Goal: Complete application form: Complete application form

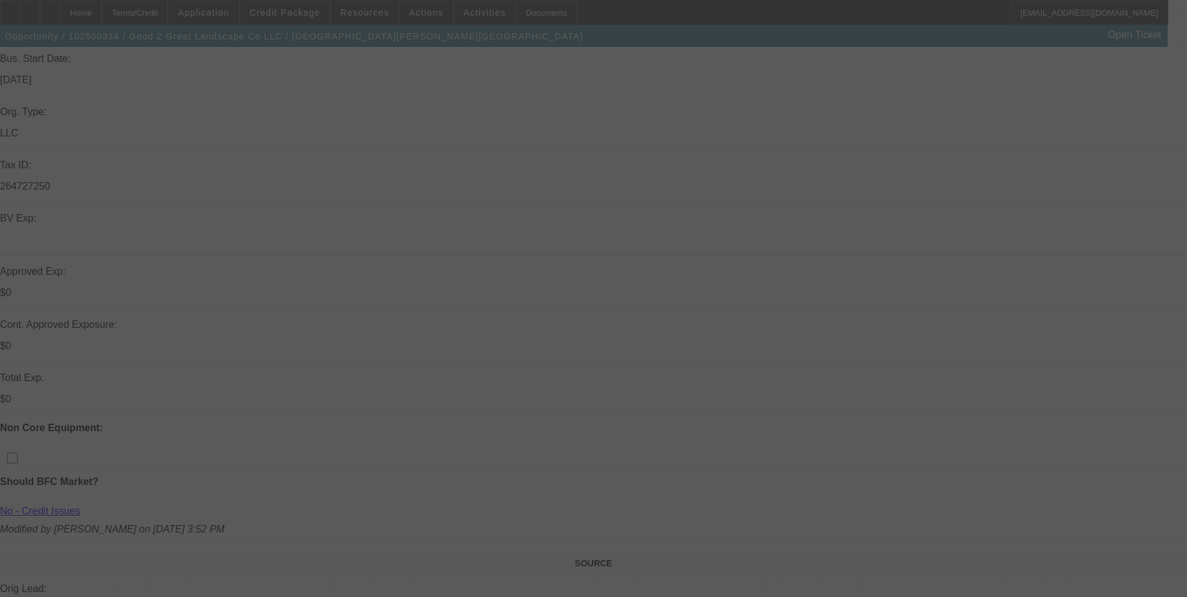
scroll to position [433, 0]
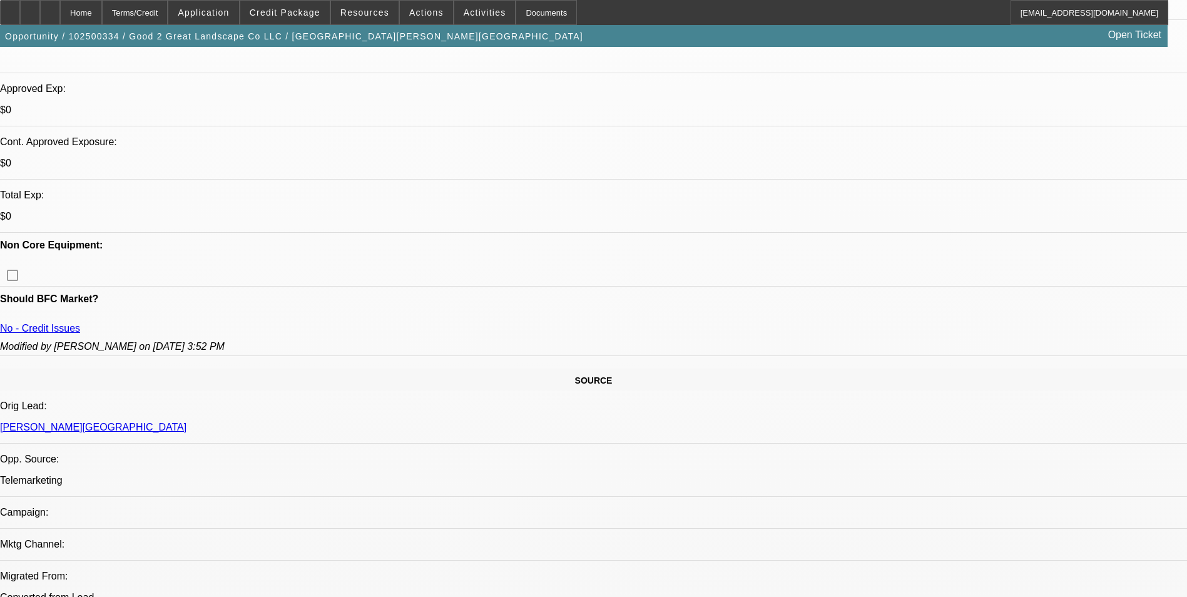
select select "0"
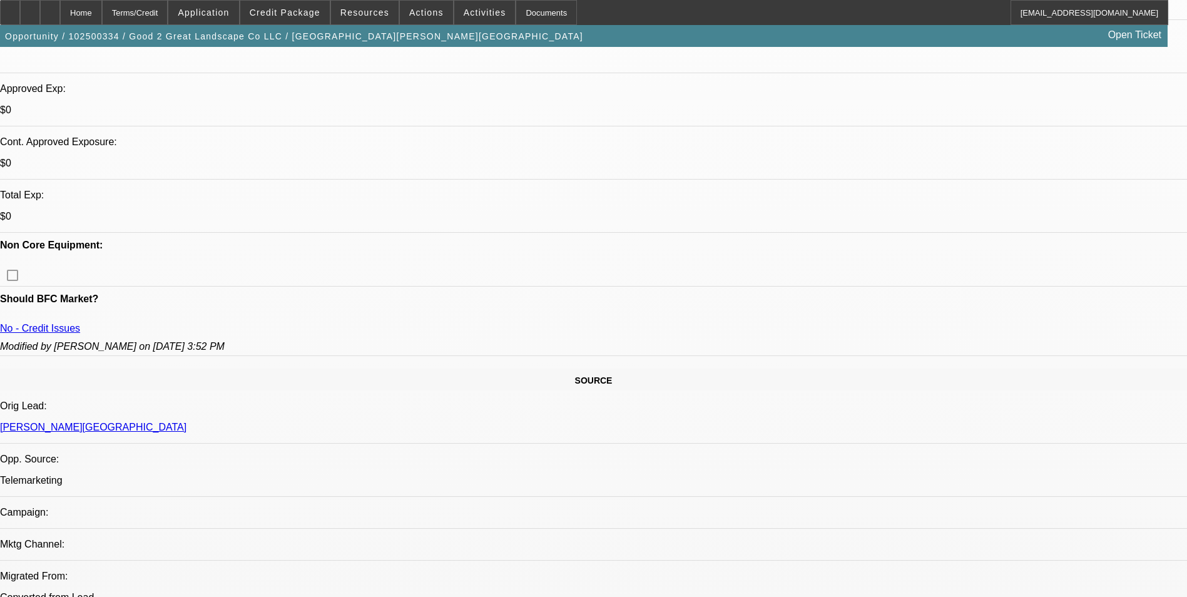
select select "0"
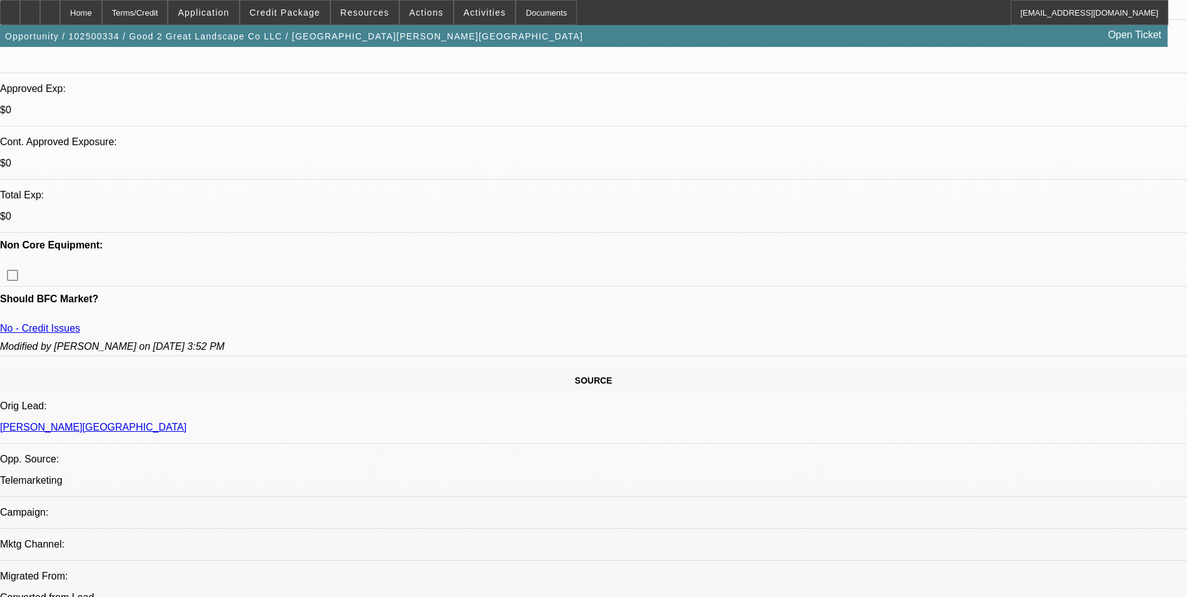
select select "0"
select select "1"
select select "6"
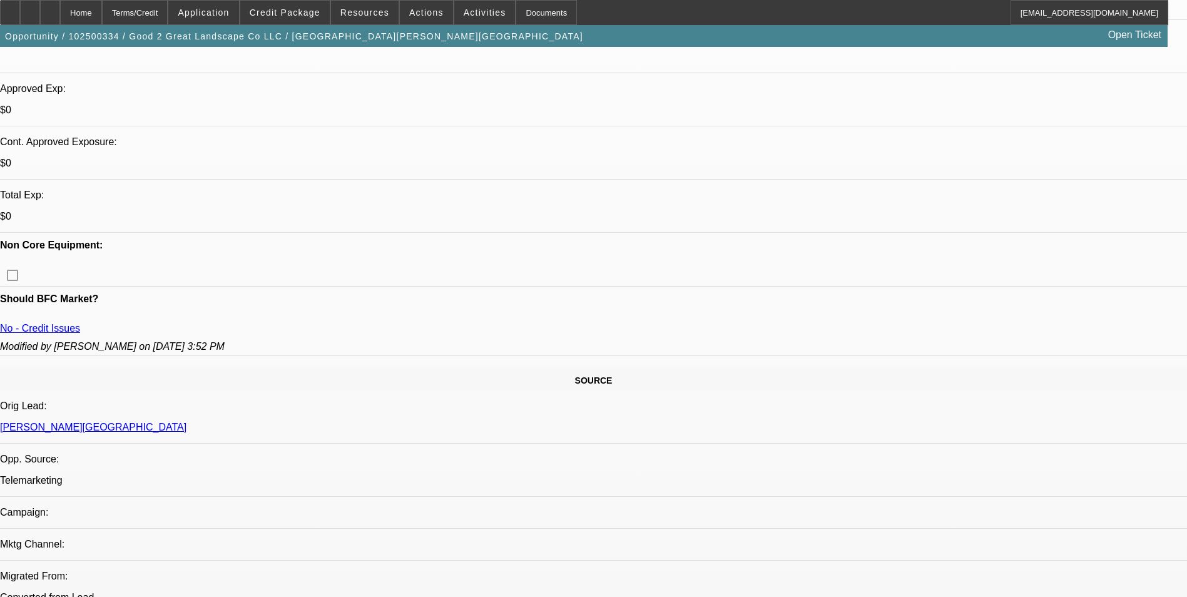
select select "1"
select select "6"
select select "1"
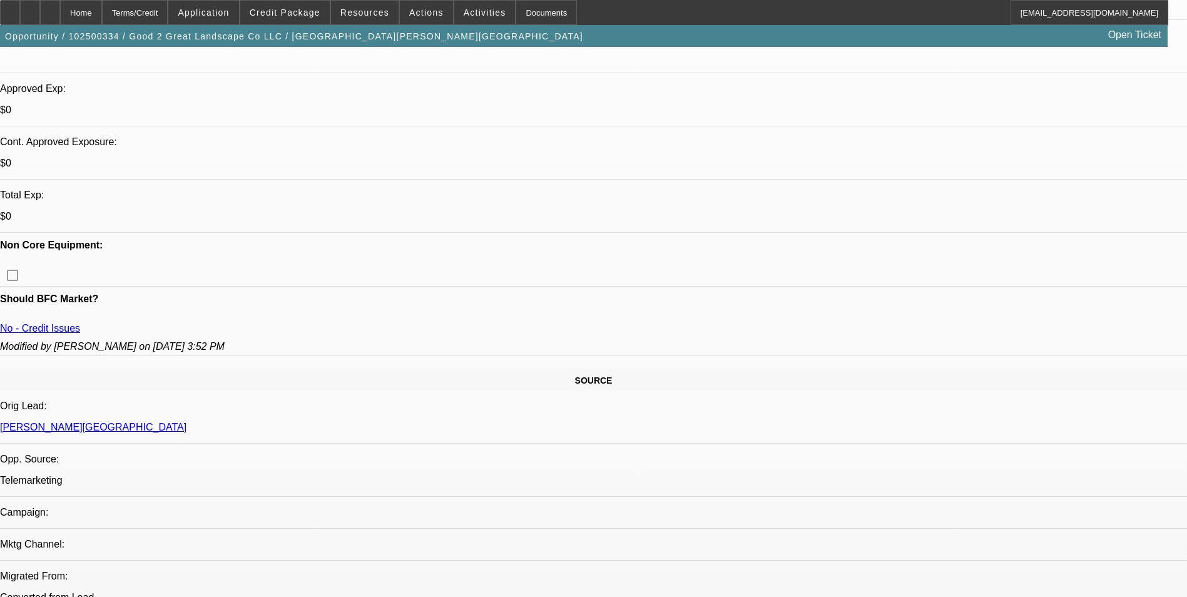
select select "6"
select select "1"
select select "6"
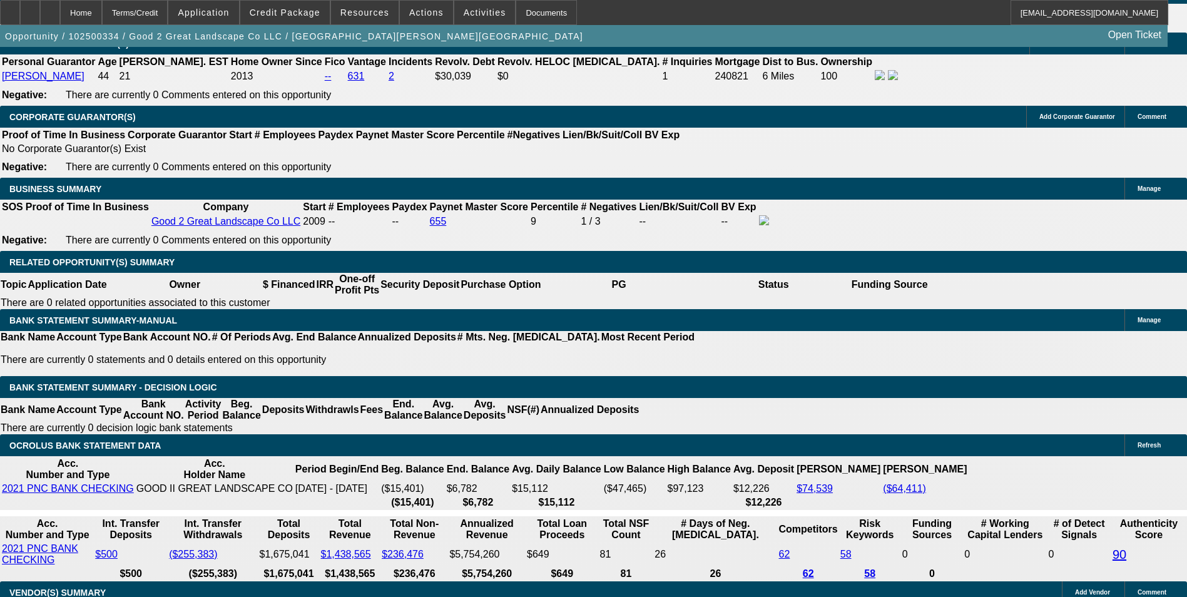
scroll to position [1752, 0]
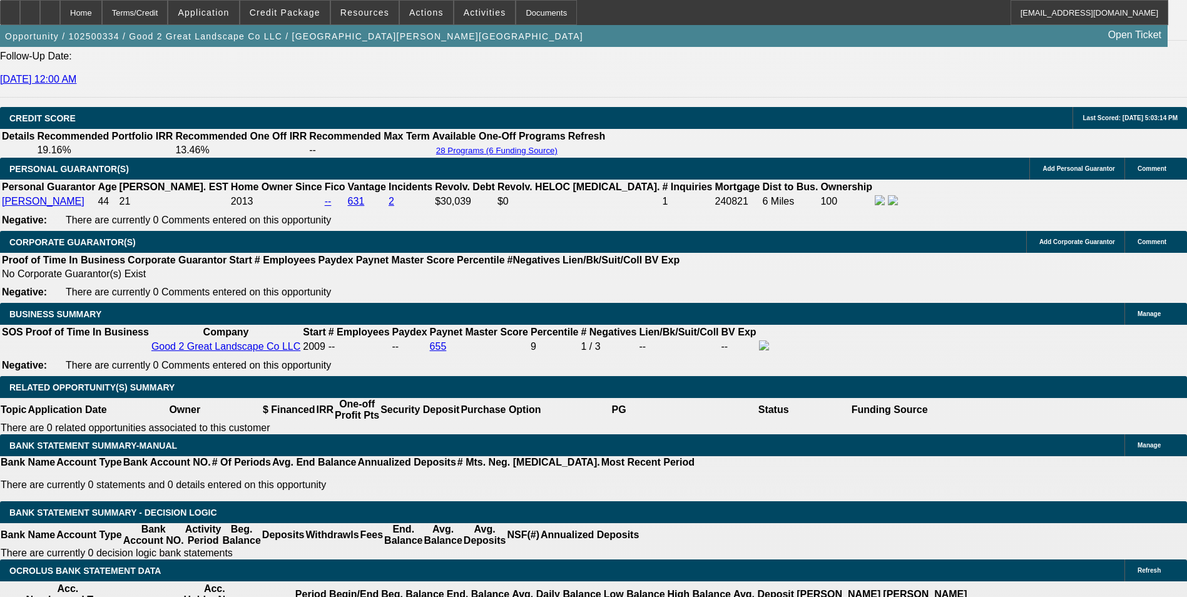
type input "1"
type input "UNKNOWN"
type input "$1,709.37"
type input "15"
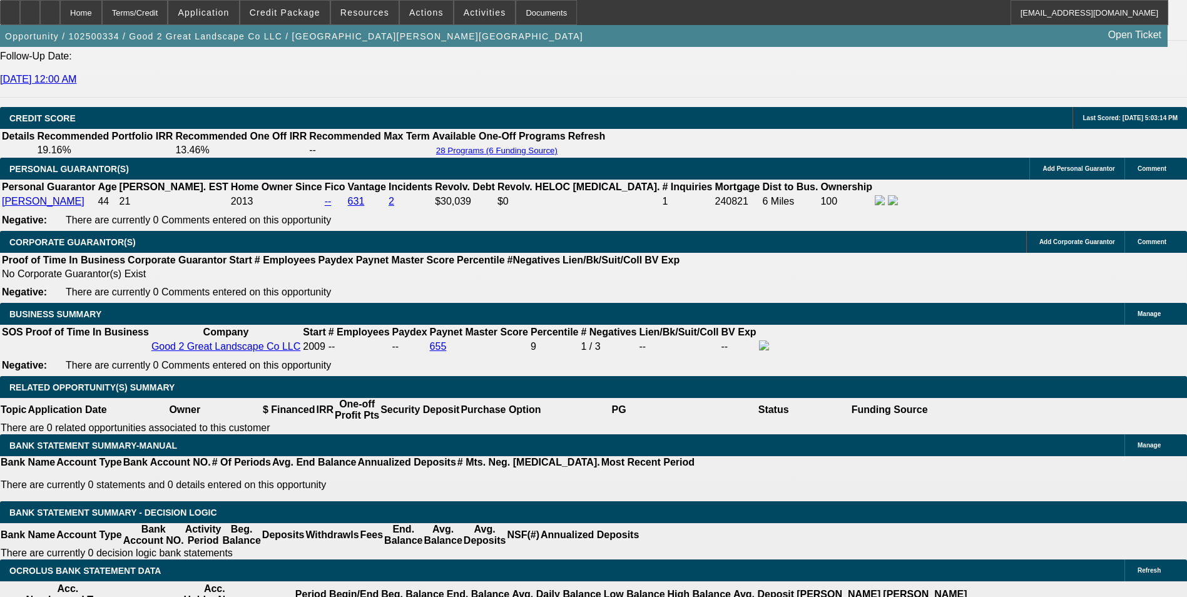
type input "$2,378.99"
type input "15"
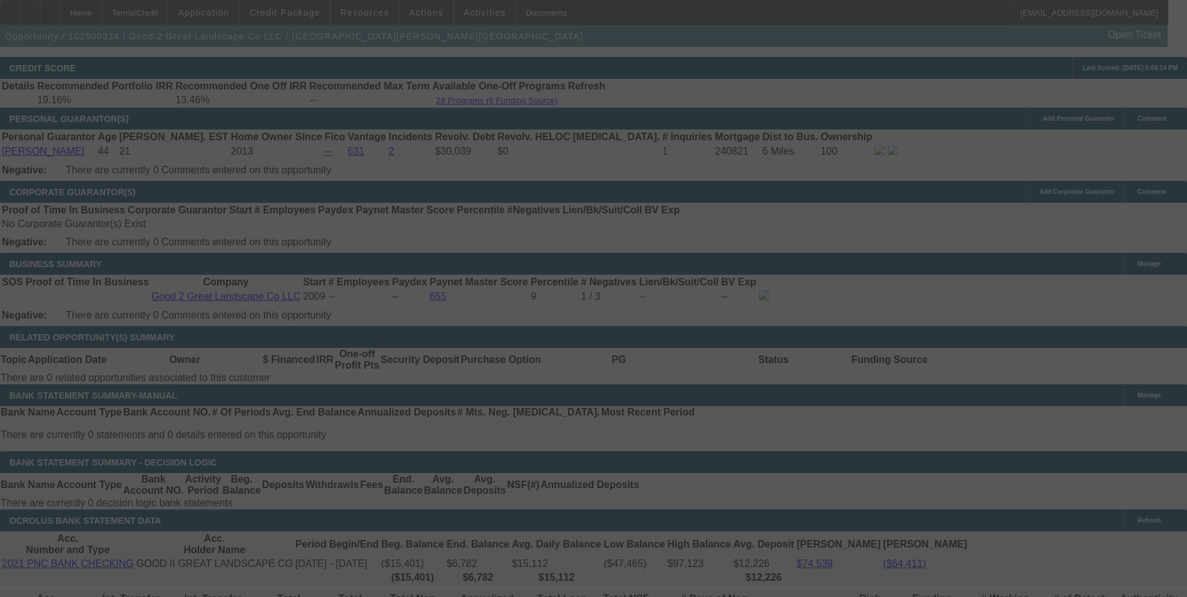
scroll to position [1877, 0]
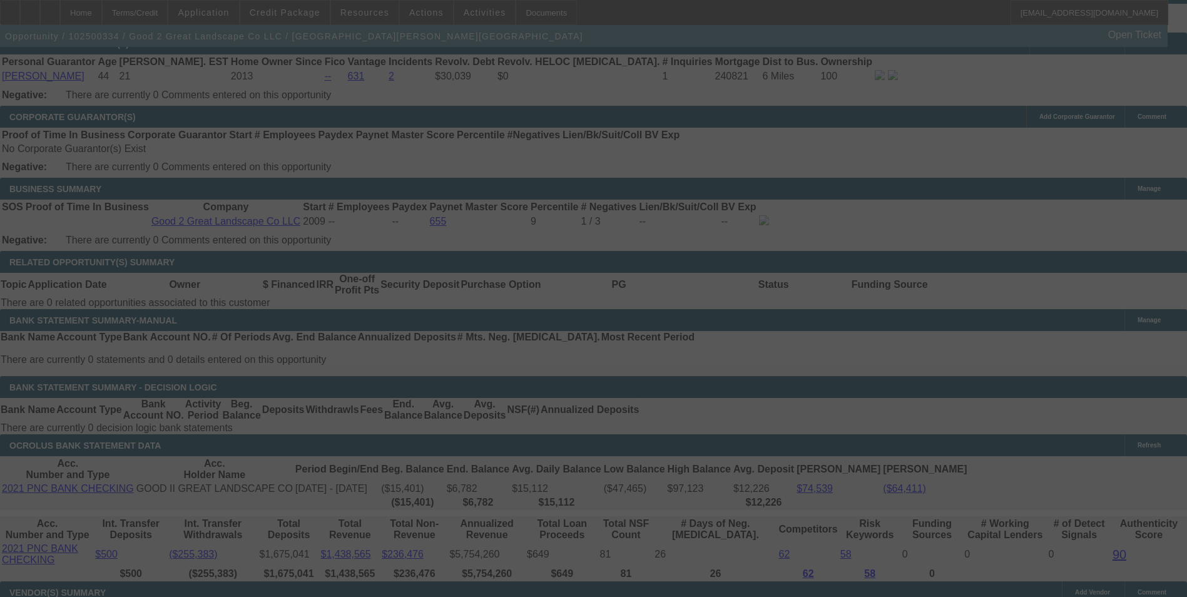
select select "0"
select select "6"
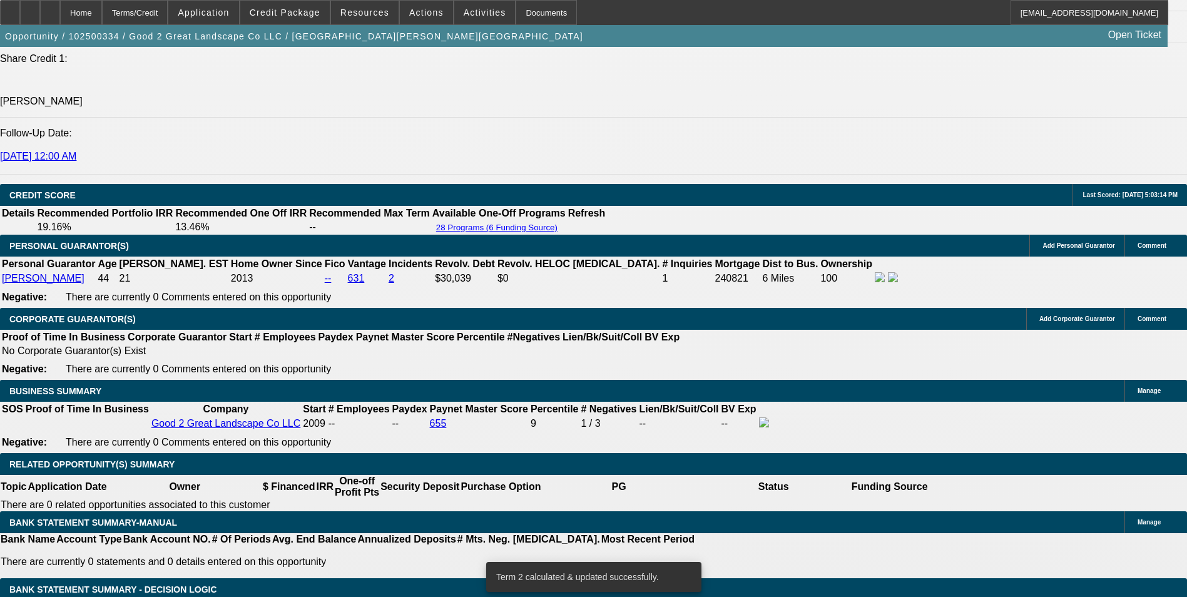
scroll to position [1487, 0]
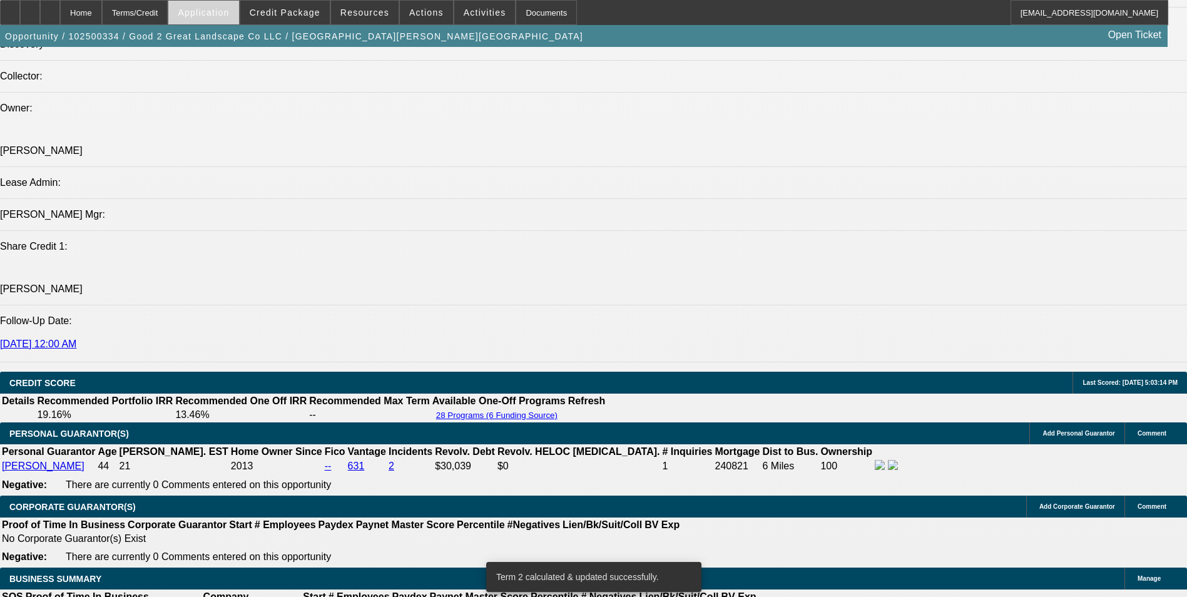
click at [230, 4] on span at bounding box center [203, 12] width 70 height 30
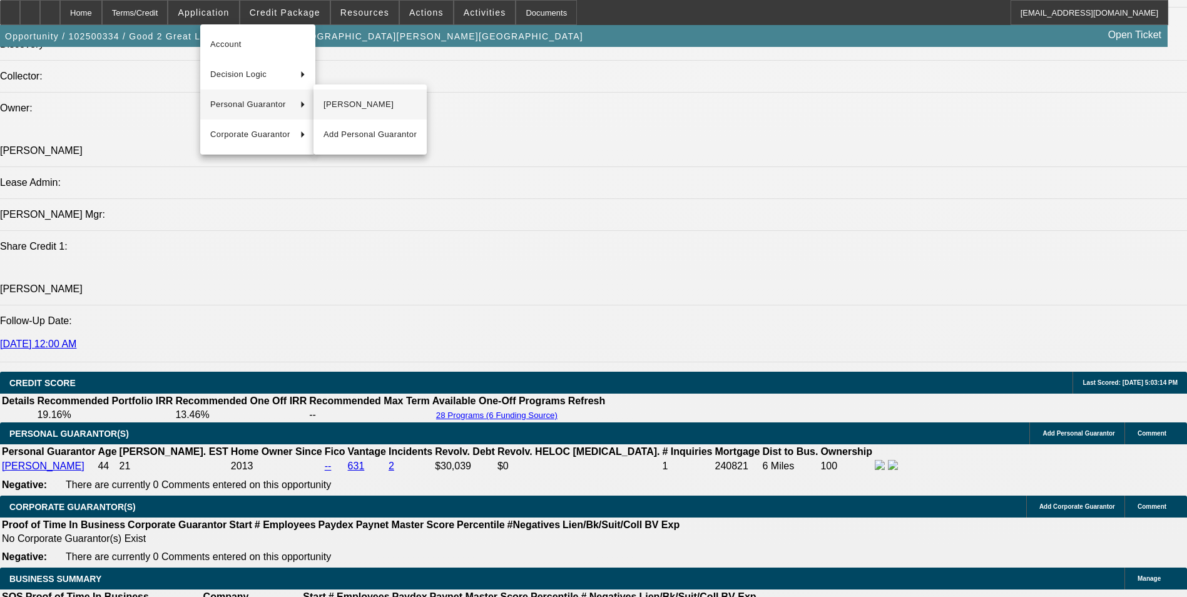
click at [362, 103] on span "[PERSON_NAME]" at bounding box center [369, 104] width 93 height 15
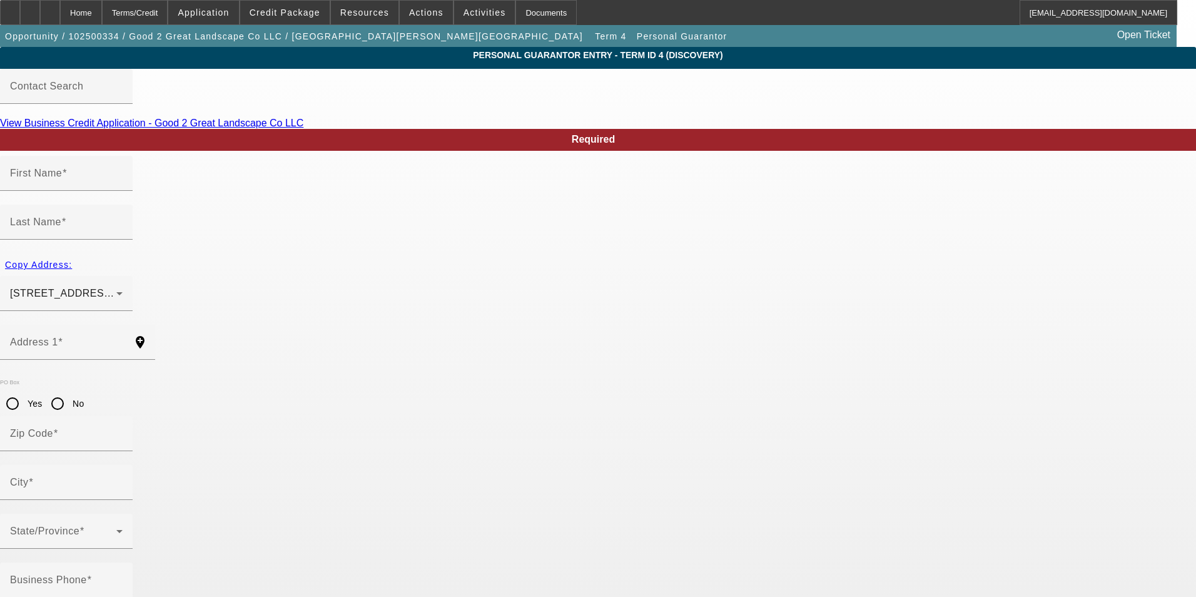
type input "Kent"
type input "[PERSON_NAME]"
type input "[STREET_ADDRESS][PERSON_NAME]"
radio input "true"
type input "16037"
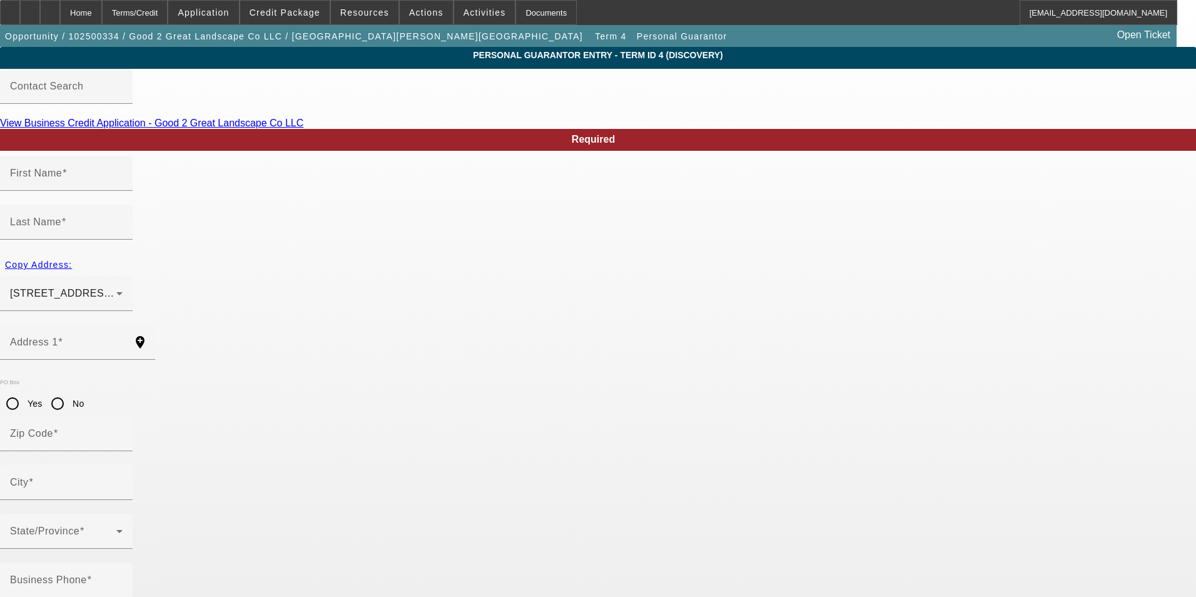
type input "Harmony"
type input "[PHONE_NUMBER]"
type input "100"
type input "184-62-3245"
type input "[EMAIL_ADDRESS][DOMAIN_NAME]"
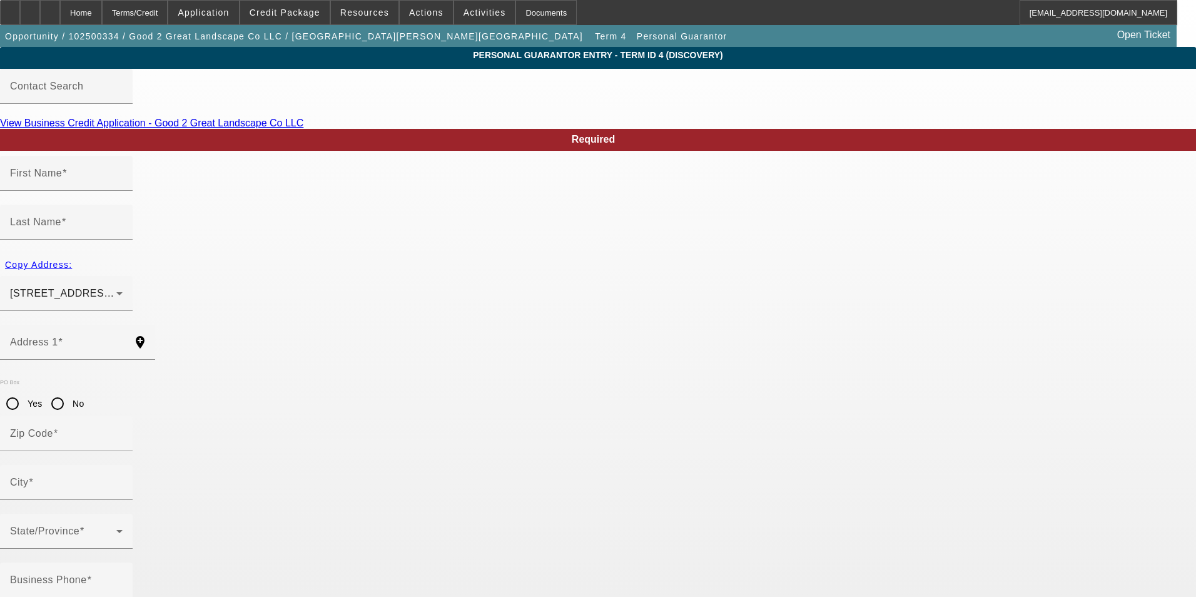
type input "$220,000.00"
type input "[EMAIL_ADDRESS][DOMAIN_NAME]"
drag, startPoint x: 515, startPoint y: 502, endPoint x: 260, endPoint y: 473, distance: 257.5
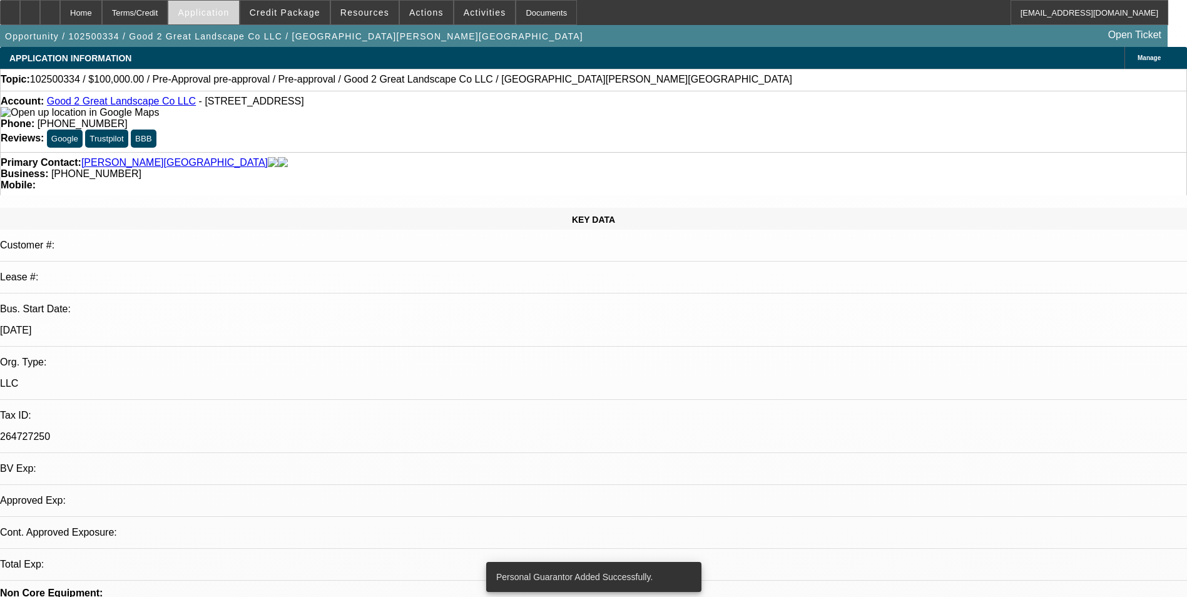
click at [229, 11] on span "Application" at bounding box center [203, 13] width 51 height 10
select select "0"
select select "6"
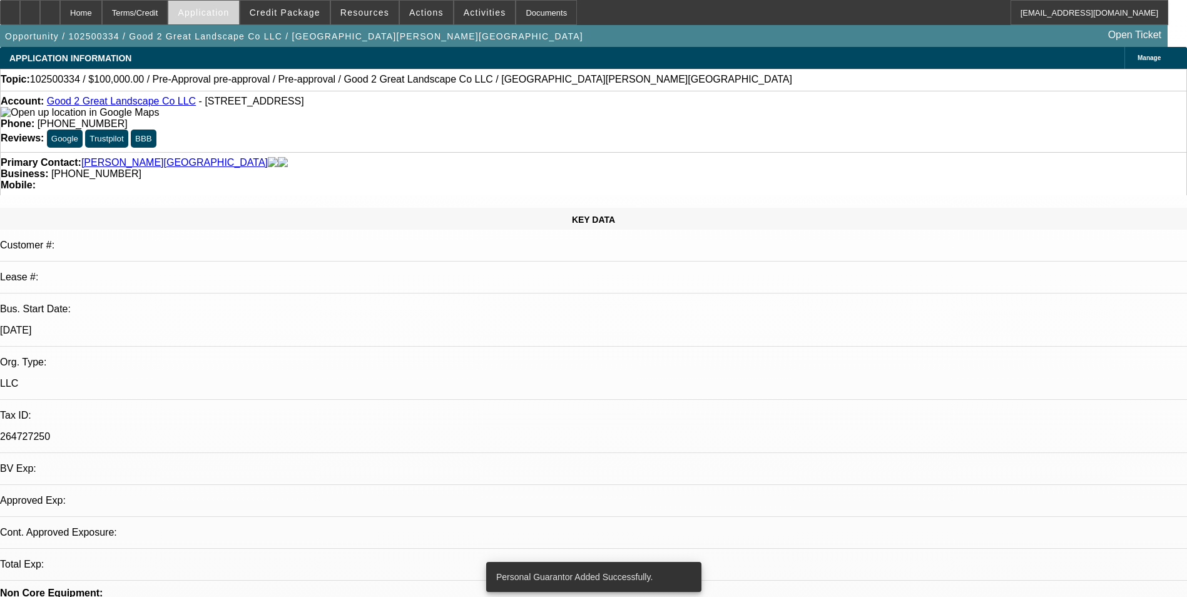
select select "0"
select select "6"
select select "0"
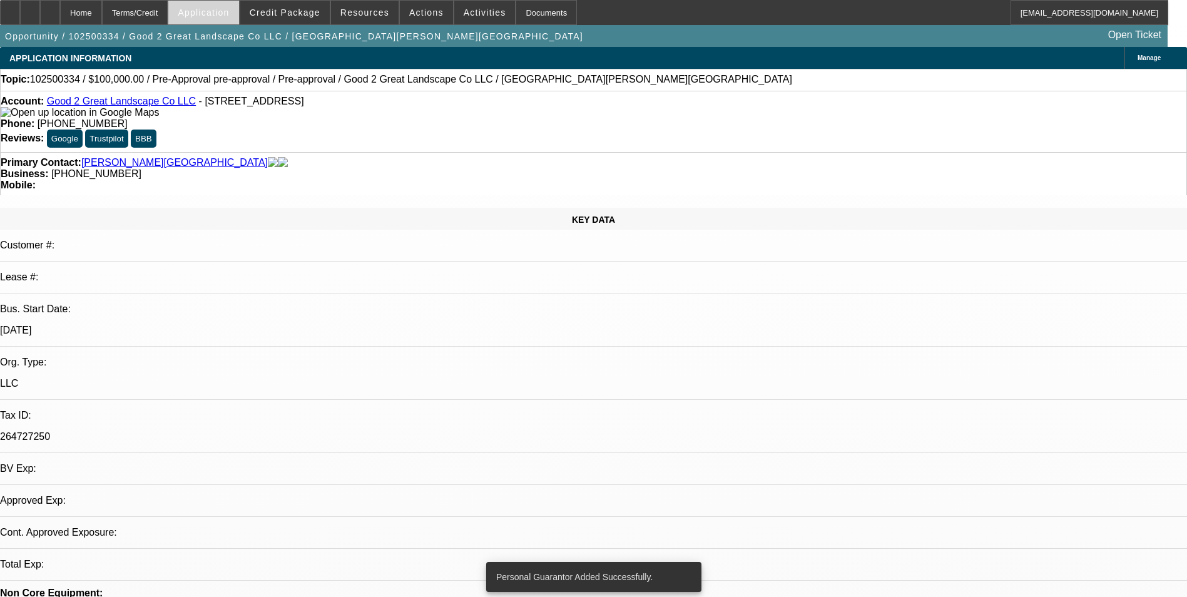
select select "0"
select select "6"
select select "0"
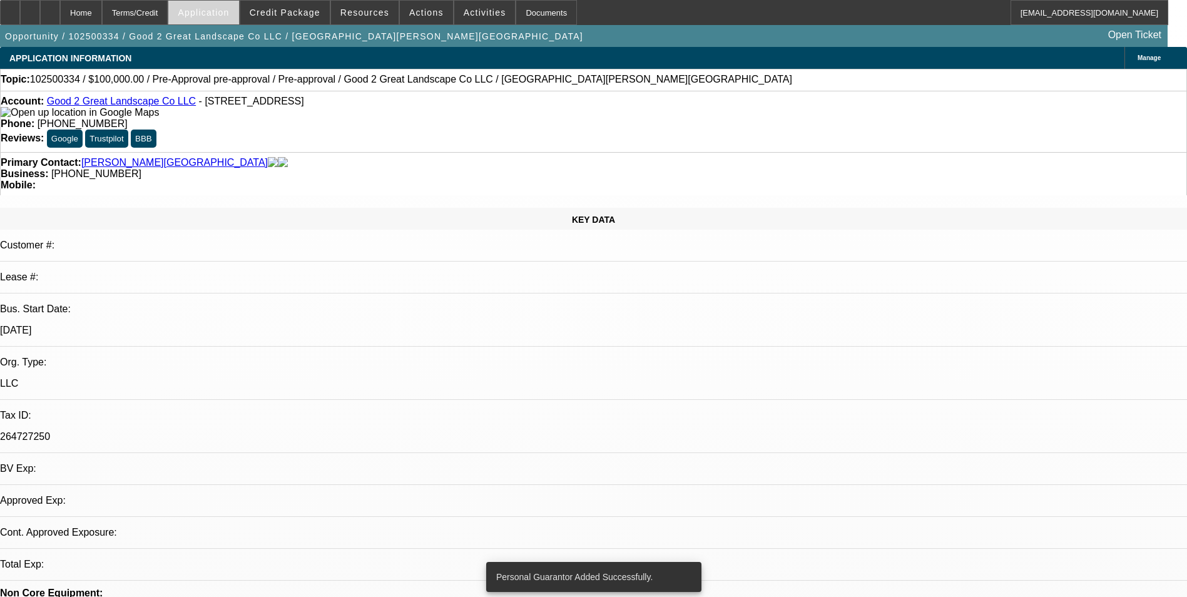
select select "0"
select select "6"
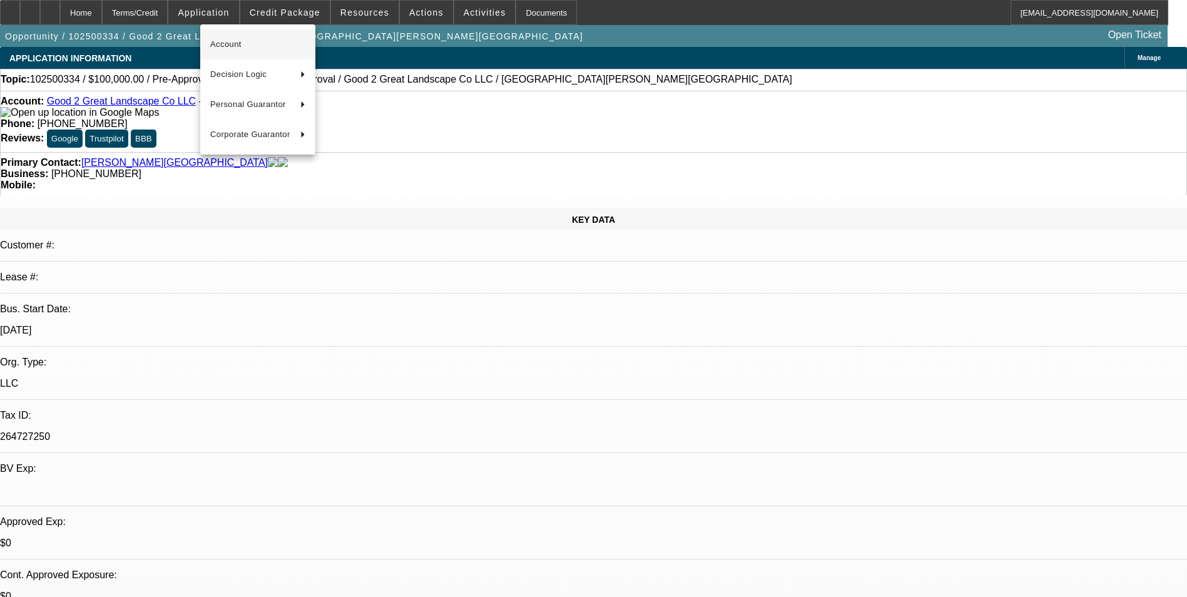
click at [226, 46] on span "Account" at bounding box center [257, 44] width 95 height 15
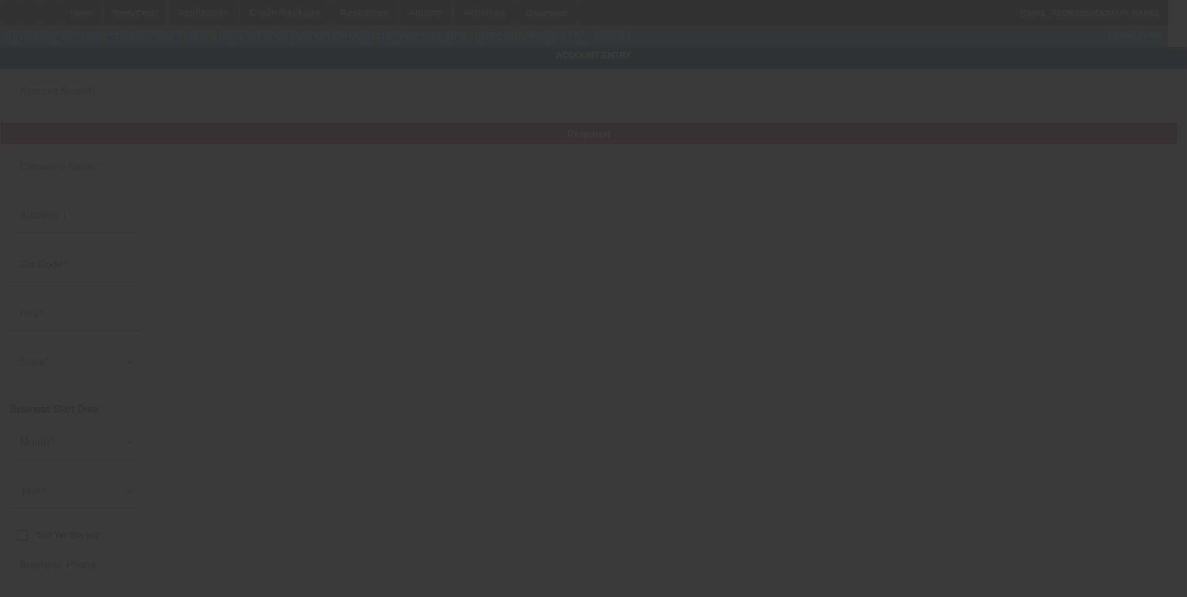
type input "[DATE]"
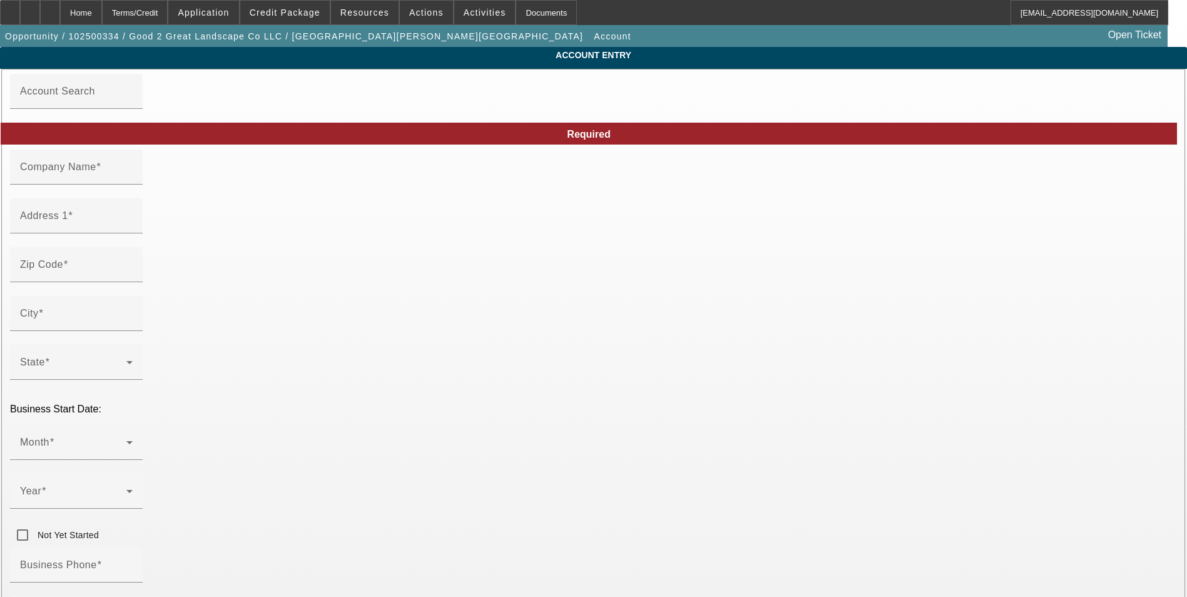
type input "Good 2 Great Landscape Co LLC"
type input "[STREET_ADDRESS]"
type input "16033"
type input "Evans City"
type input "[PHONE_NUMBER]"
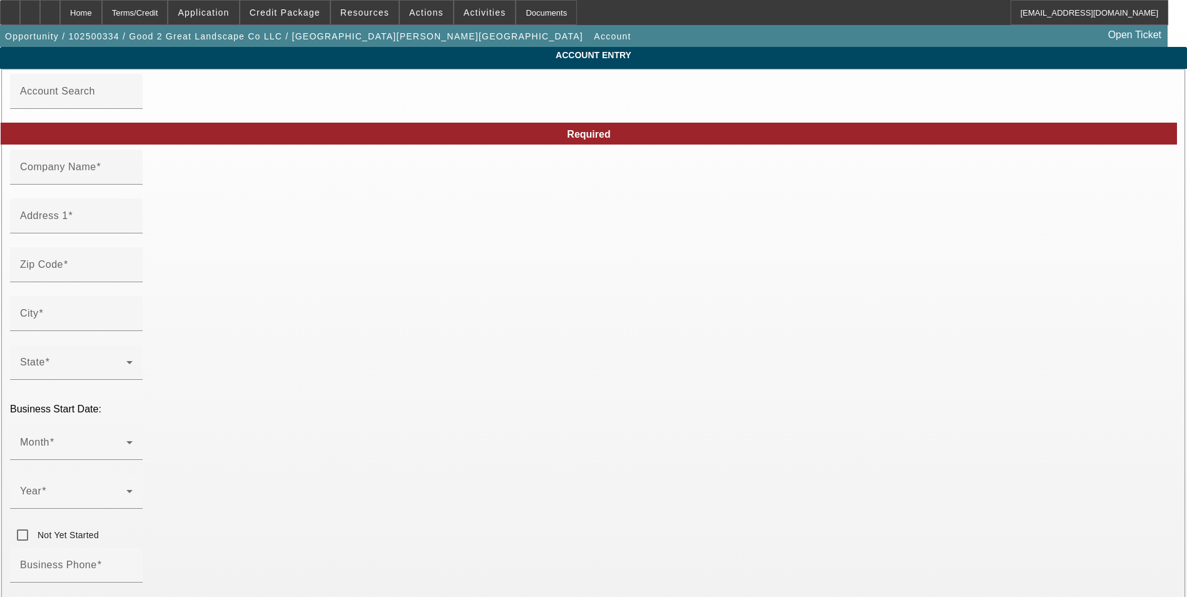
type input "[EMAIL_ADDRESS][DOMAIN_NAME]"
type input "264727250"
type input "[URL][DOMAIN_NAME]"
drag, startPoint x: 718, startPoint y: 282, endPoint x: 522, endPoint y: 278, distance: 195.8
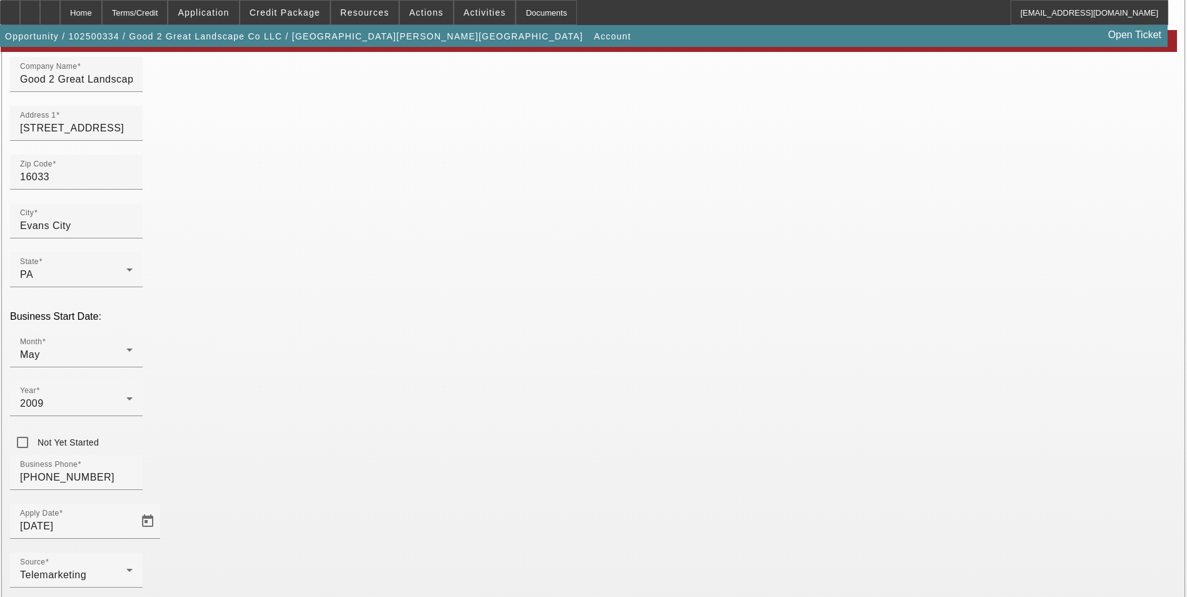
scroll to position [141, 0]
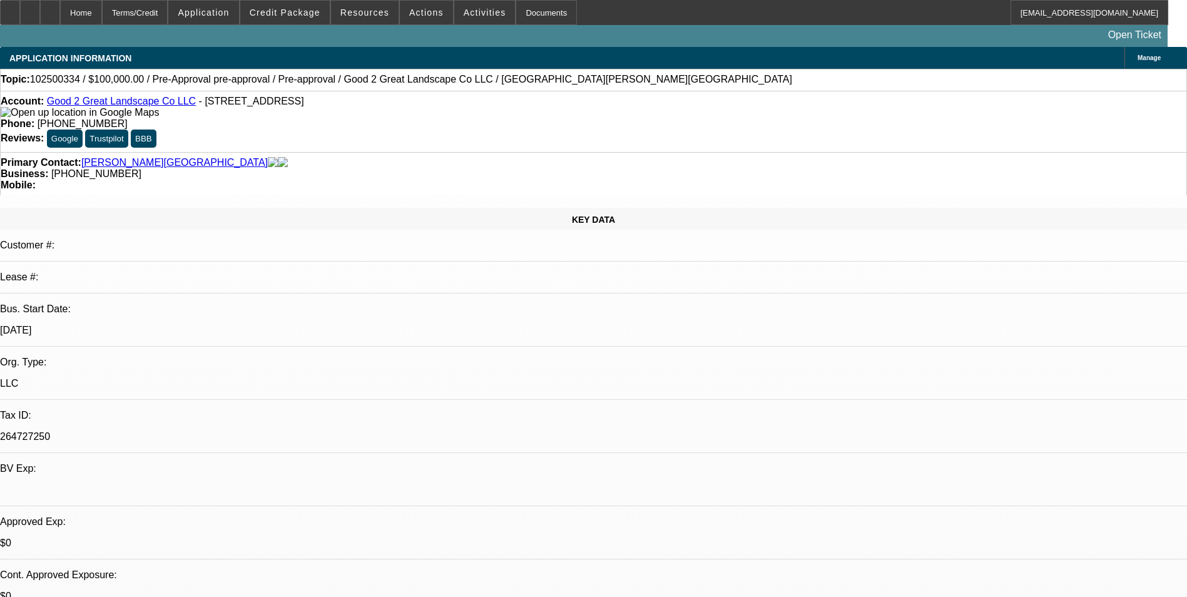
select select "0"
select select "6"
select select "0"
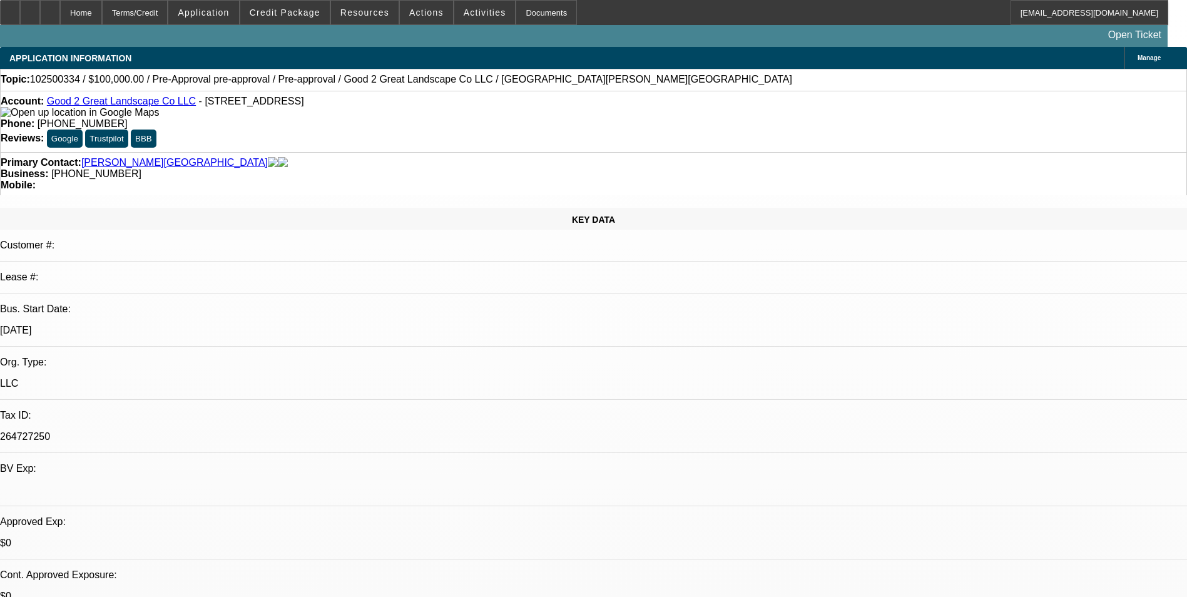
select select "0"
select select "6"
select select "0"
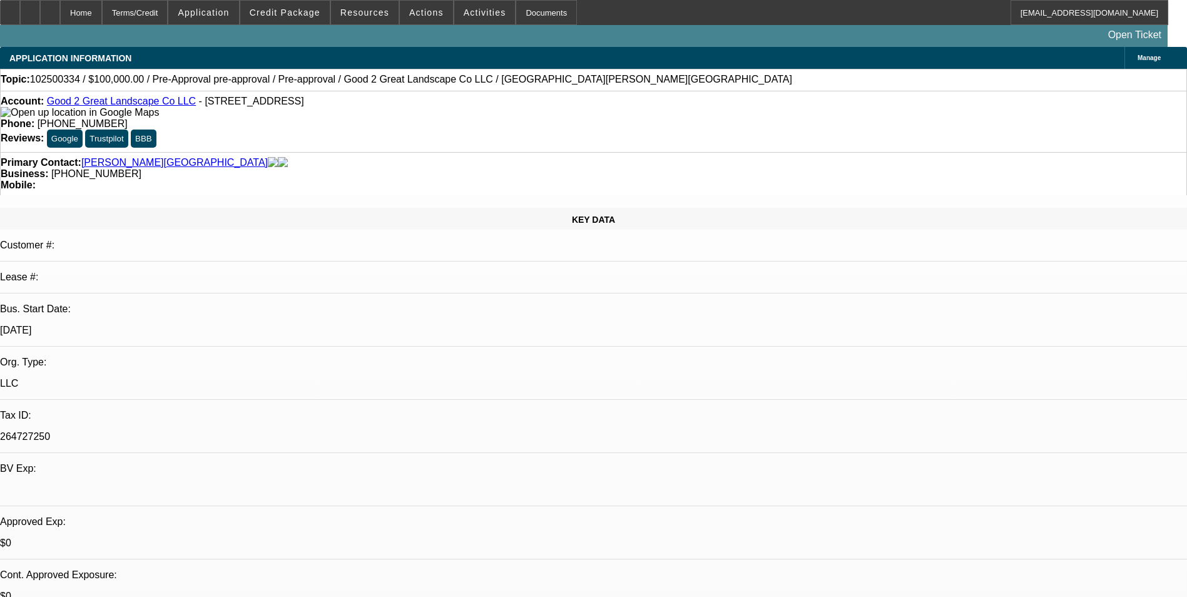
select select "0"
select select "6"
select select "0"
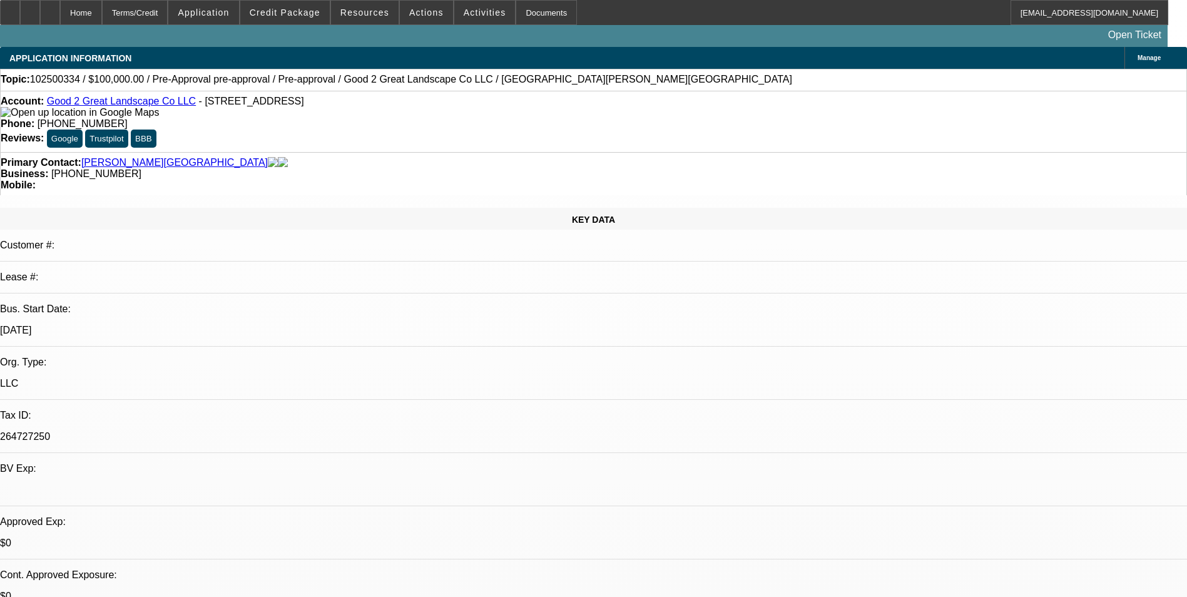
select select "6"
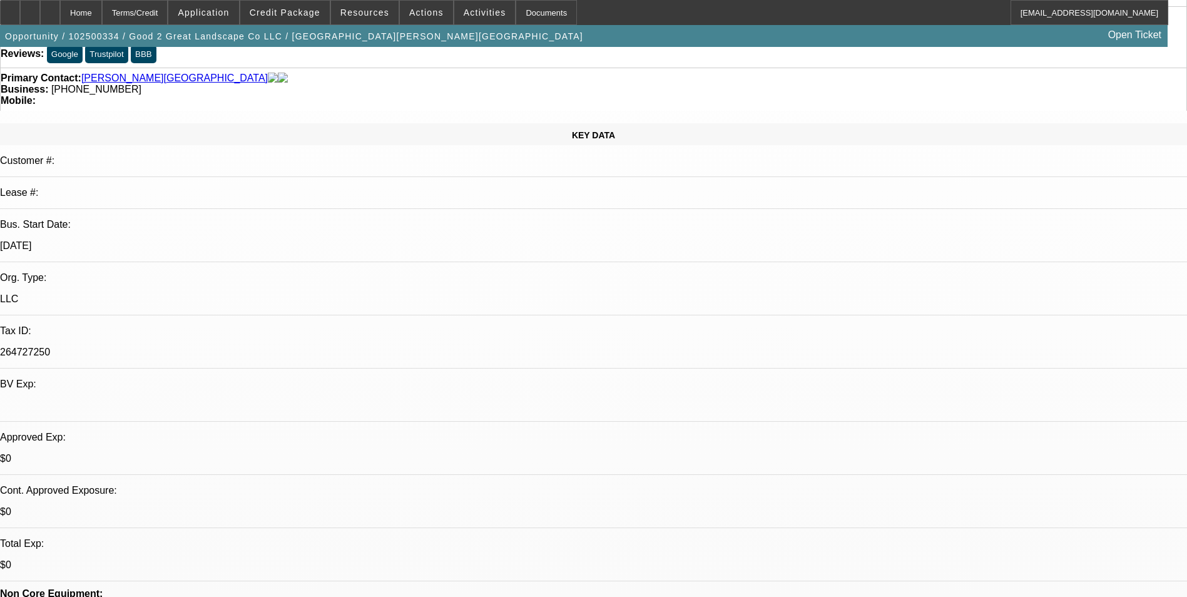
scroll to position [188, 0]
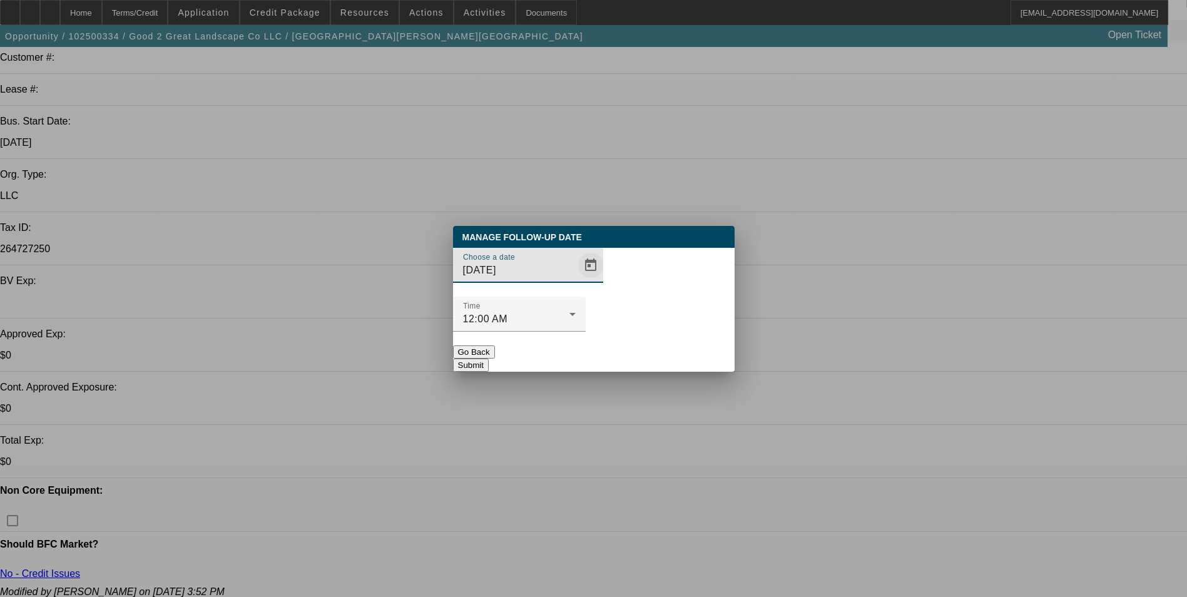
click at [576, 280] on span "Open calendar" at bounding box center [591, 265] width 30 height 30
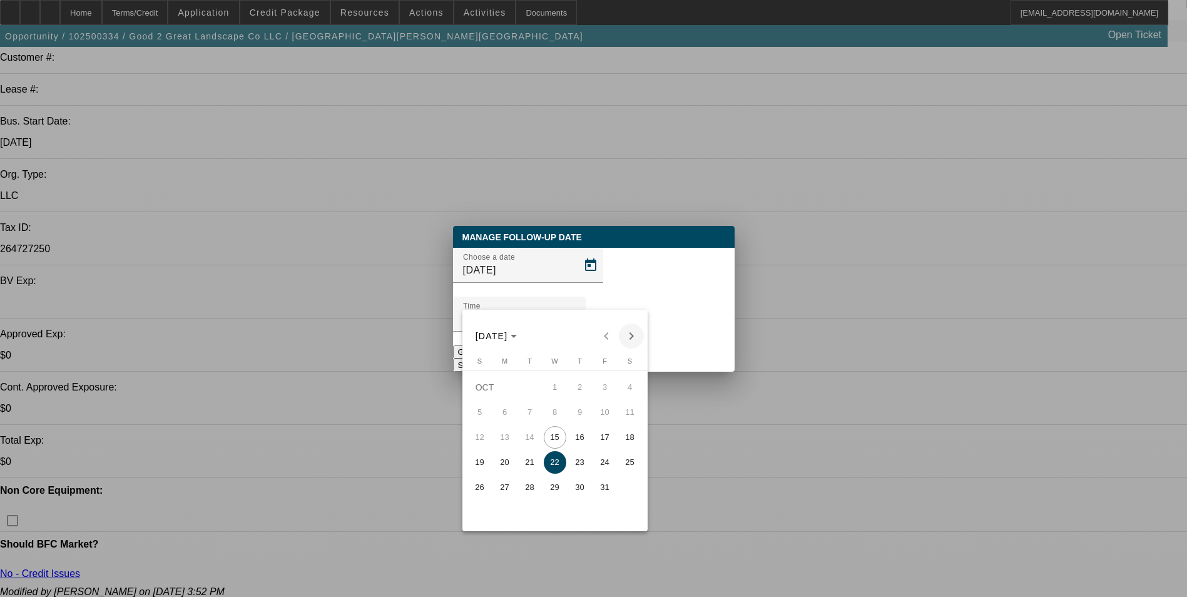
click at [641, 335] on span "Next month" at bounding box center [631, 335] width 25 height 25
click at [603, 441] on span "14" at bounding box center [605, 437] width 23 height 23
type input "[DATE]"
click at [656, 332] on div at bounding box center [593, 298] width 1187 height 597
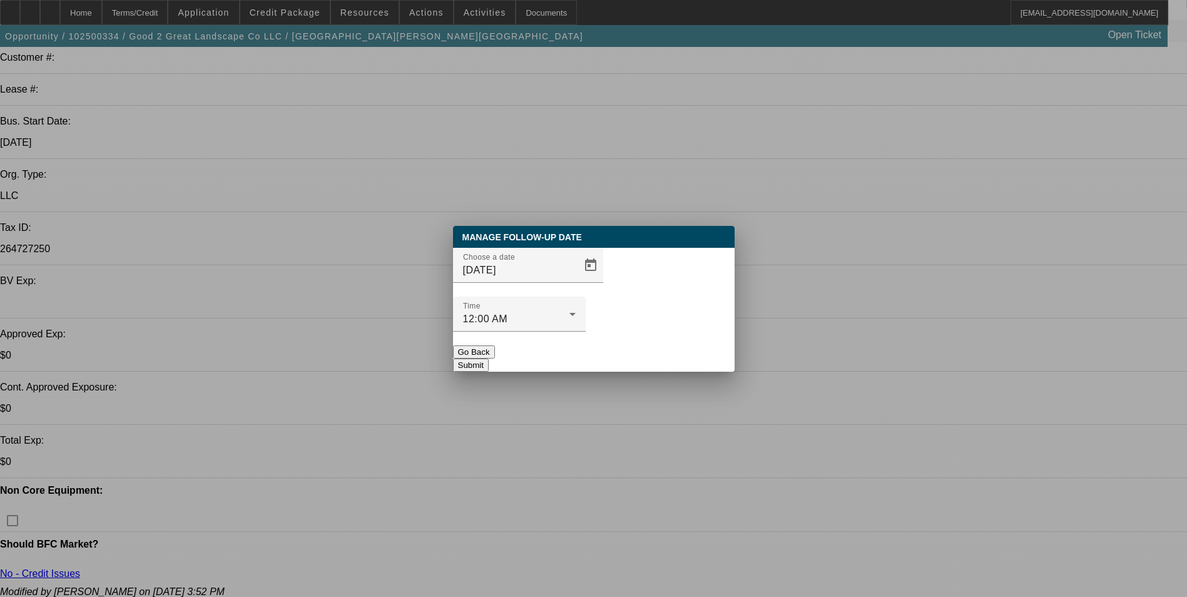
click at [489, 358] on button "Submit" at bounding box center [471, 364] width 36 height 13
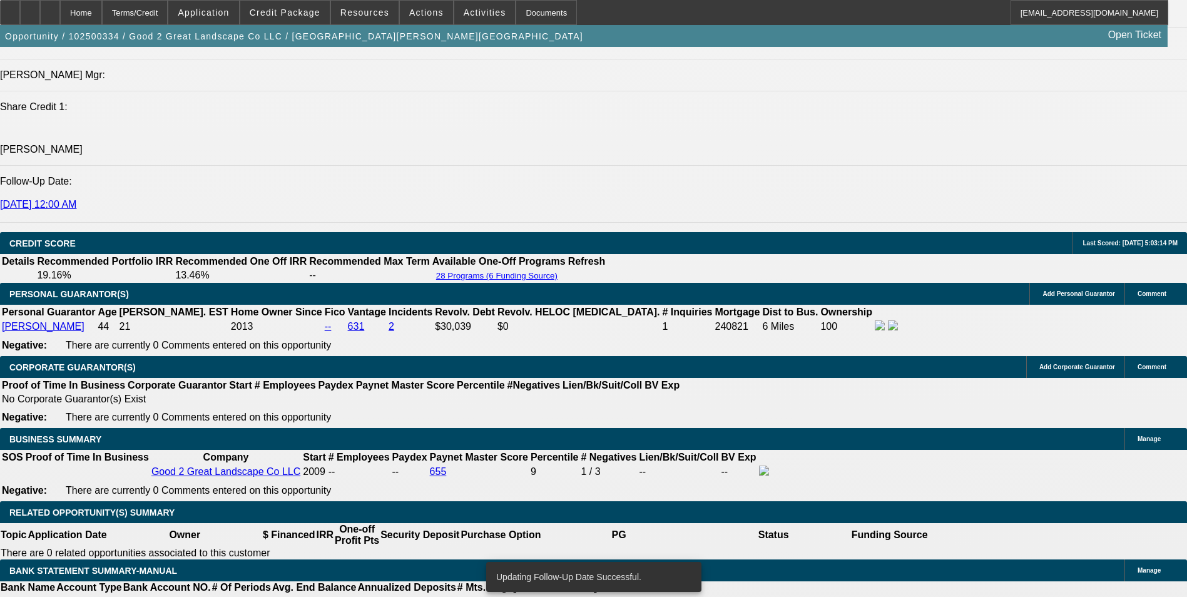
scroll to position [1877, 0]
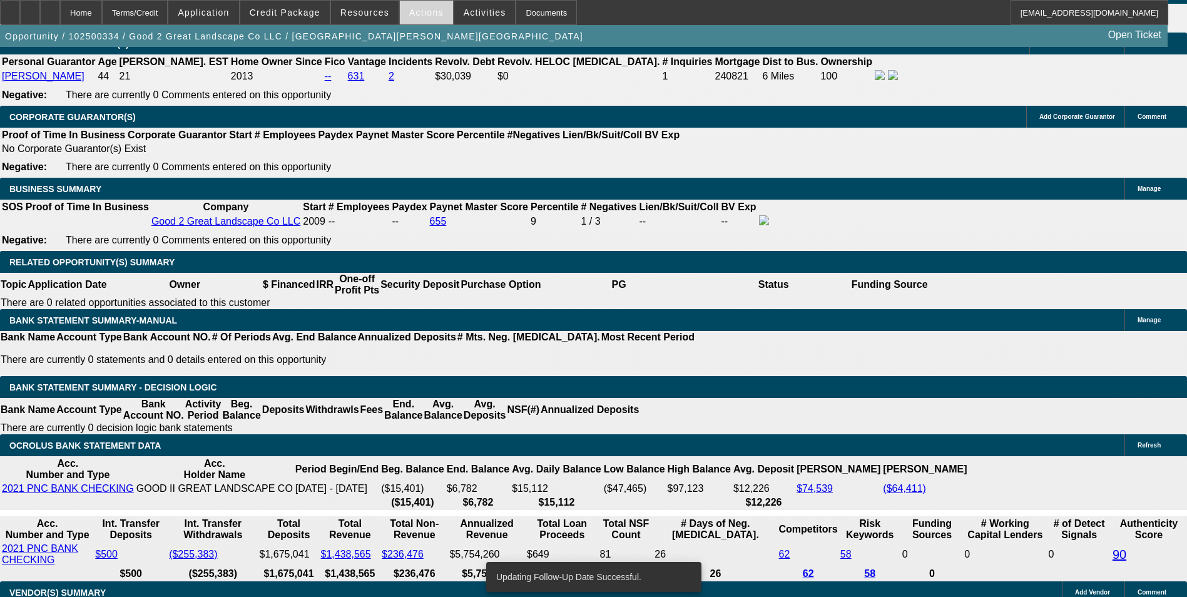
click at [434, 6] on span at bounding box center [426, 12] width 53 height 30
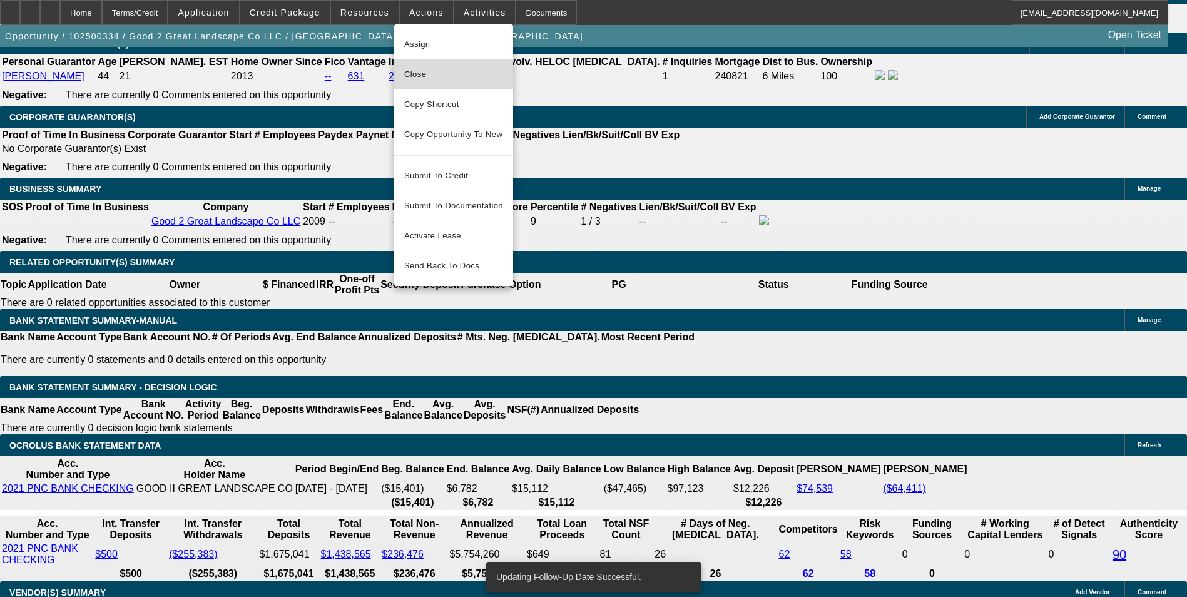
click at [459, 74] on span "Close" at bounding box center [453, 74] width 99 height 15
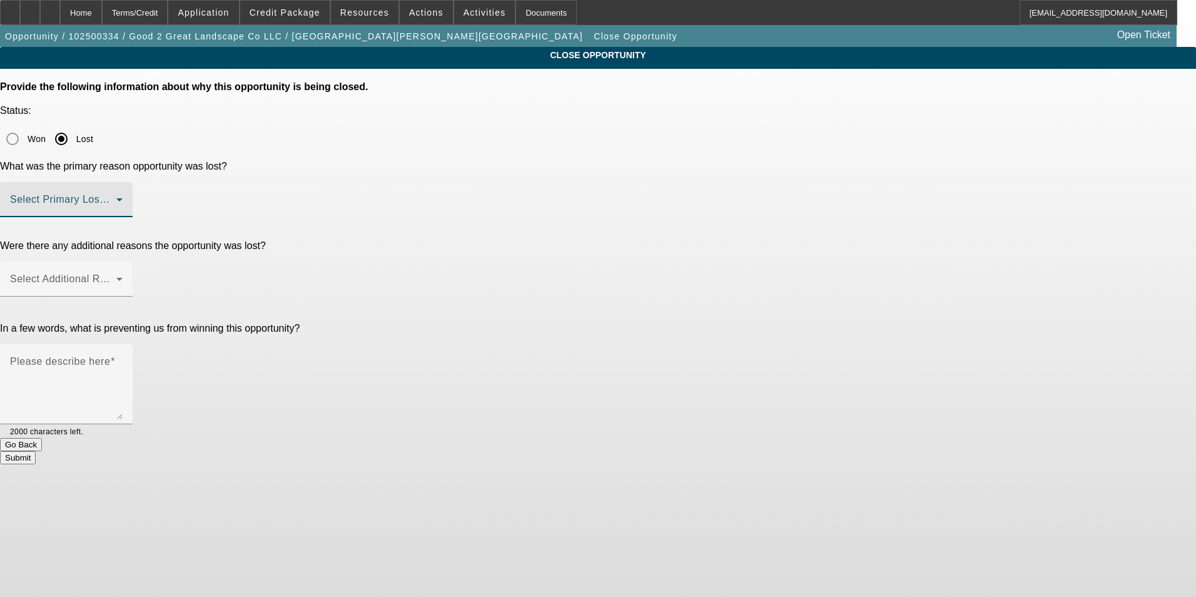
click at [116, 197] on span at bounding box center [63, 204] width 106 height 15
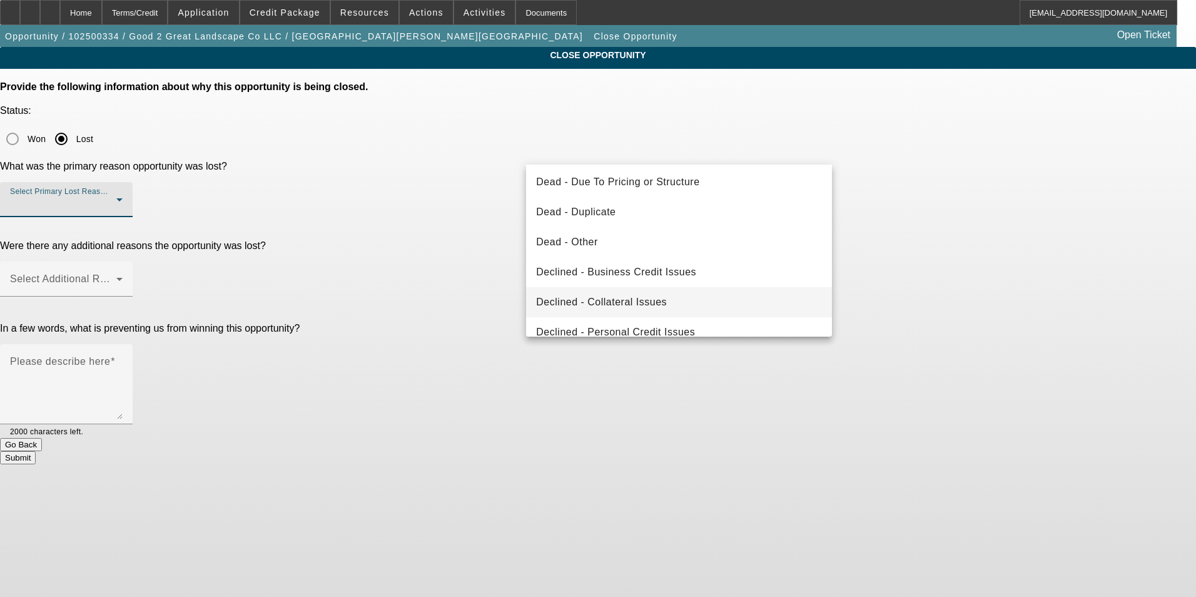
scroll to position [168, 0]
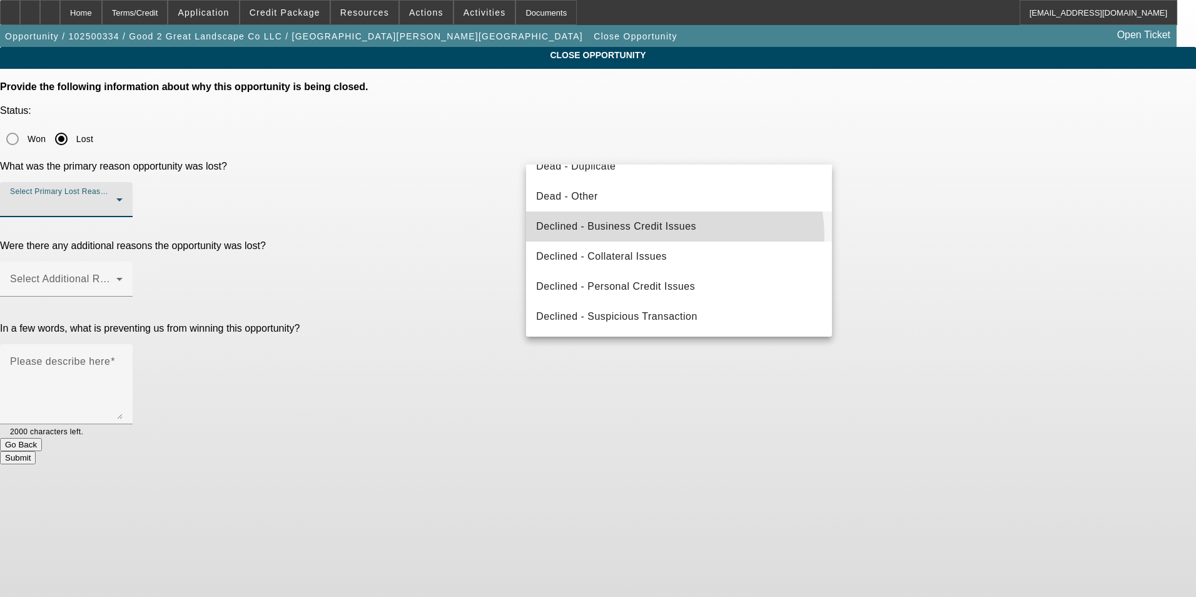
click at [652, 238] on mat-option "Declined - Business Credit Issues" at bounding box center [679, 226] width 306 height 30
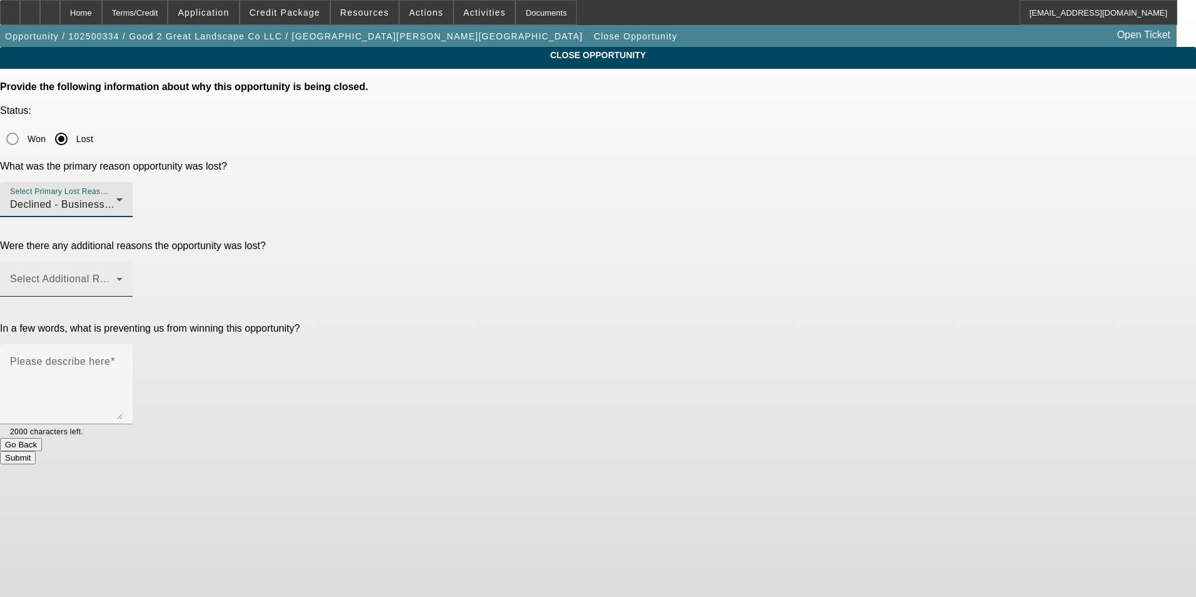
click at [123, 261] on div "Select Additional Reasons" at bounding box center [66, 278] width 113 height 35
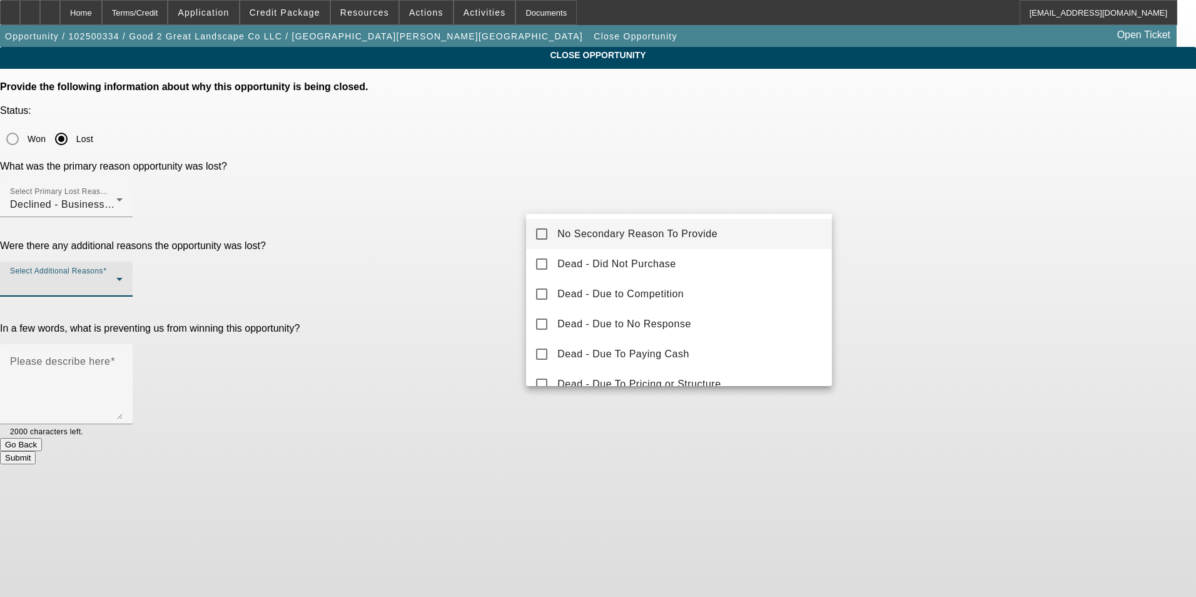
click at [669, 231] on span "No Secondary Reason To Provide" at bounding box center [637, 233] width 160 height 15
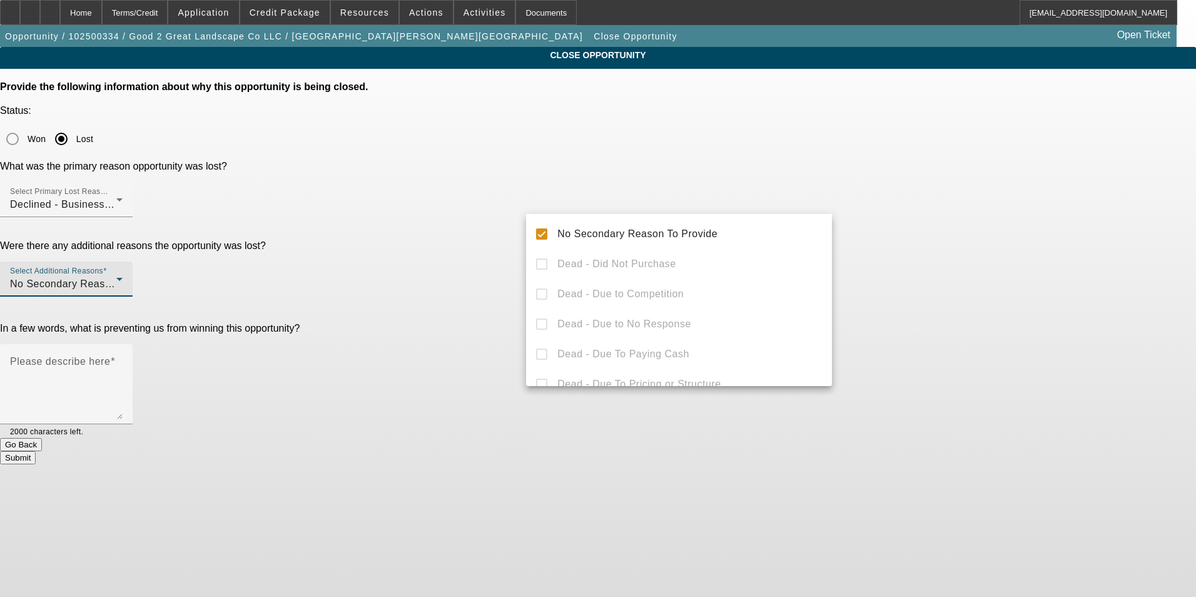
click at [1003, 213] on div at bounding box center [598, 298] width 1196 height 597
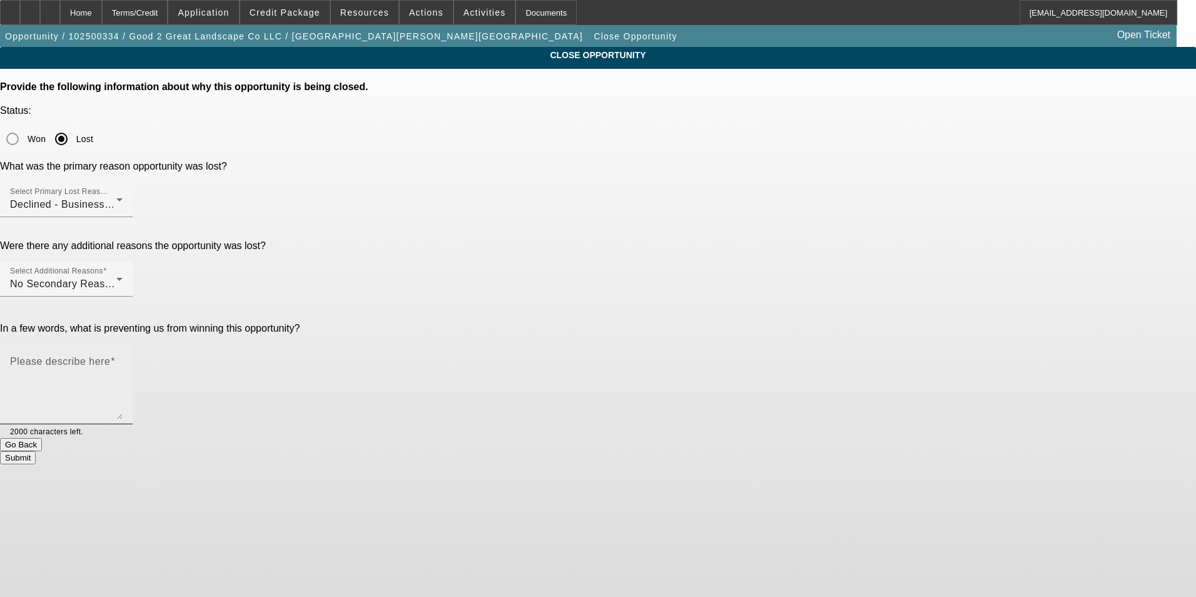
click at [123, 359] on textarea "Please describe here" at bounding box center [66, 389] width 113 height 60
type textarea "a"
type textarea "high revolving debt and poor bank statements"
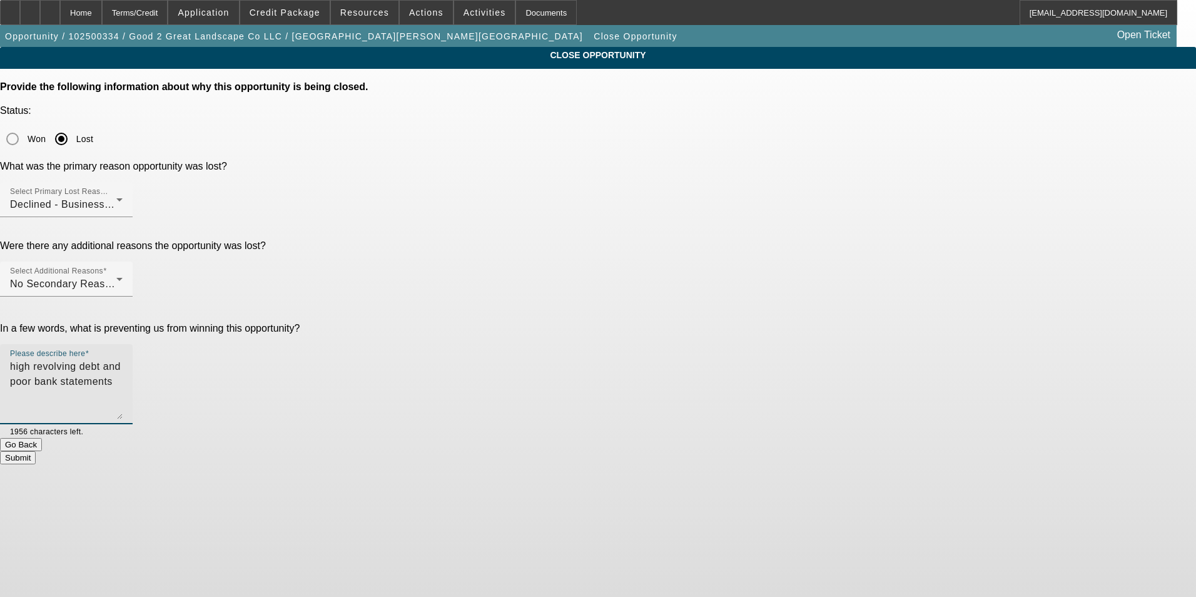
click at [36, 451] on button "Submit" at bounding box center [18, 457] width 36 height 13
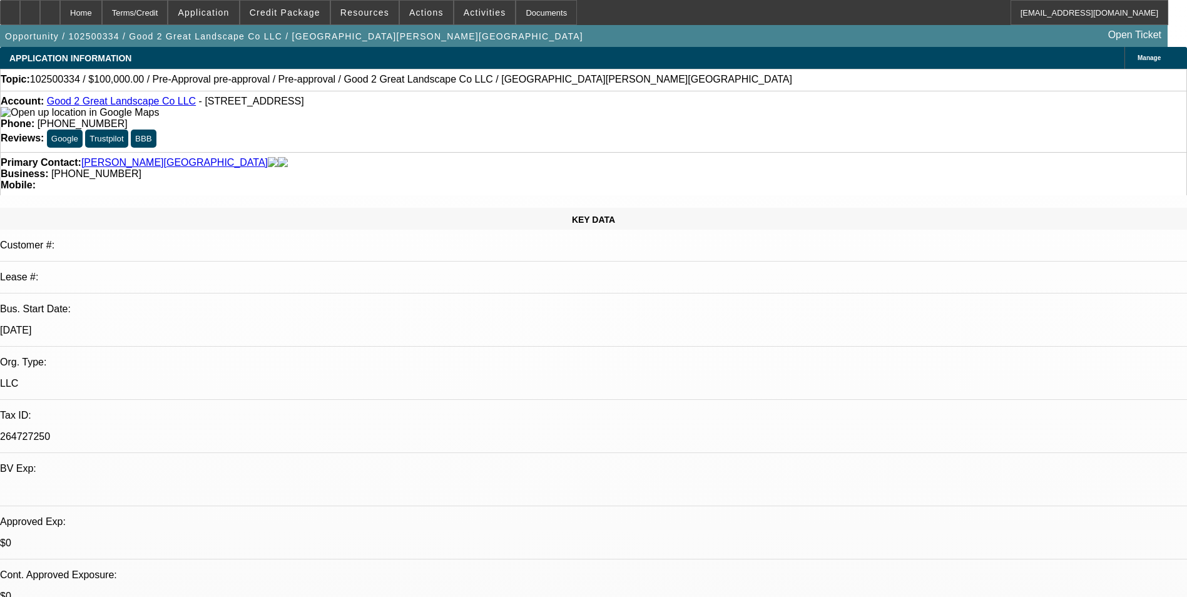
select select "0"
select select "6"
select select "0"
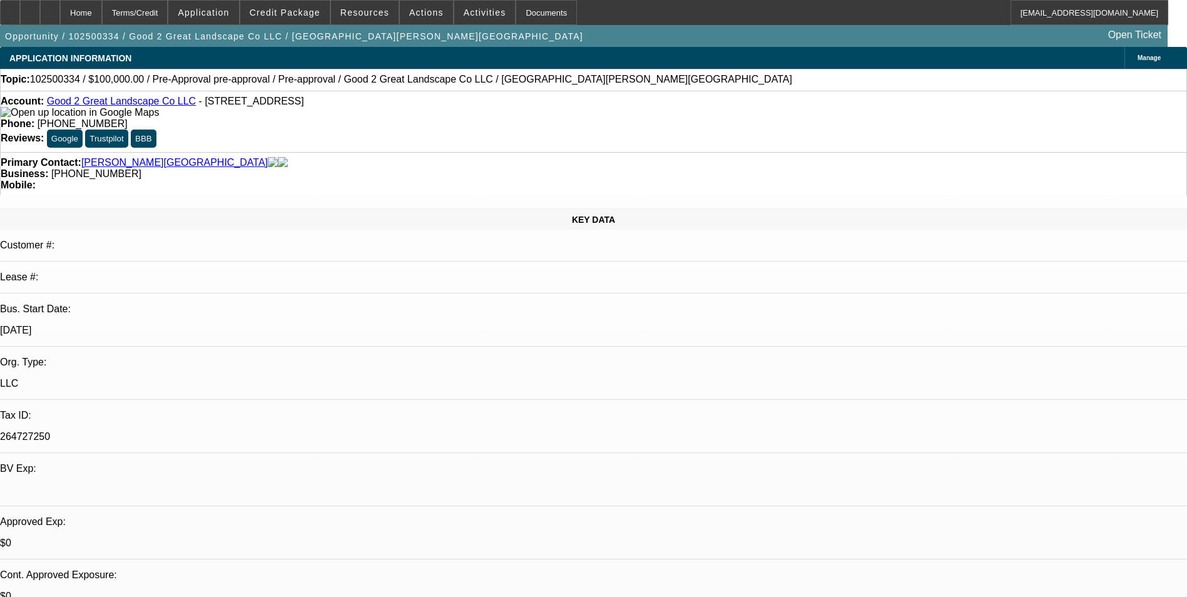
select select "0"
select select "6"
select select "0"
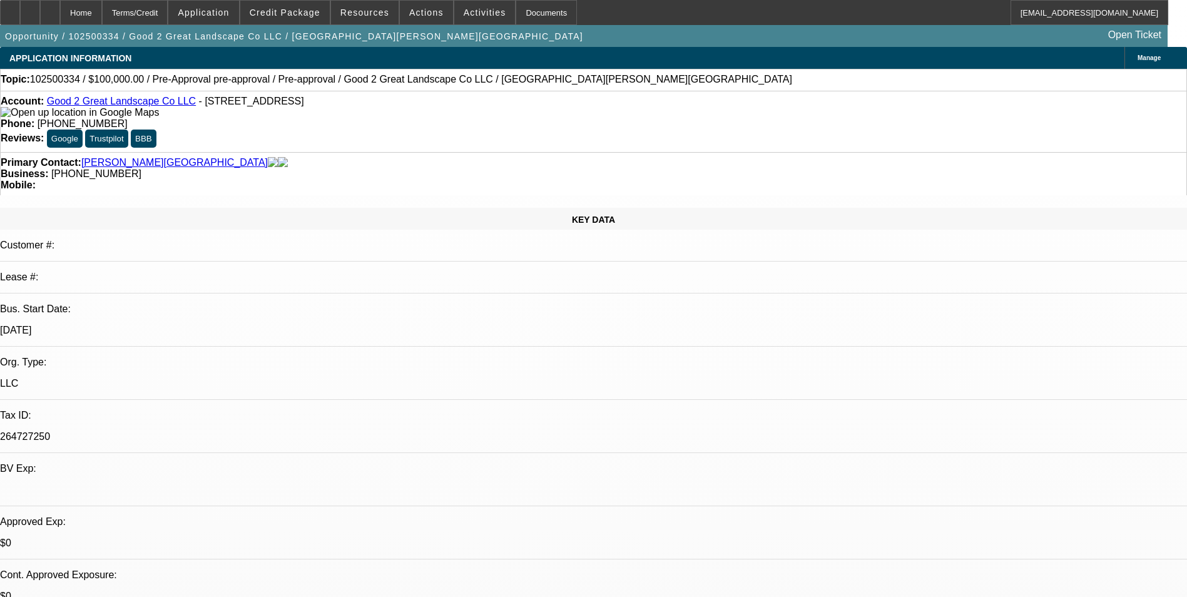
select select "0"
select select "6"
select select "0"
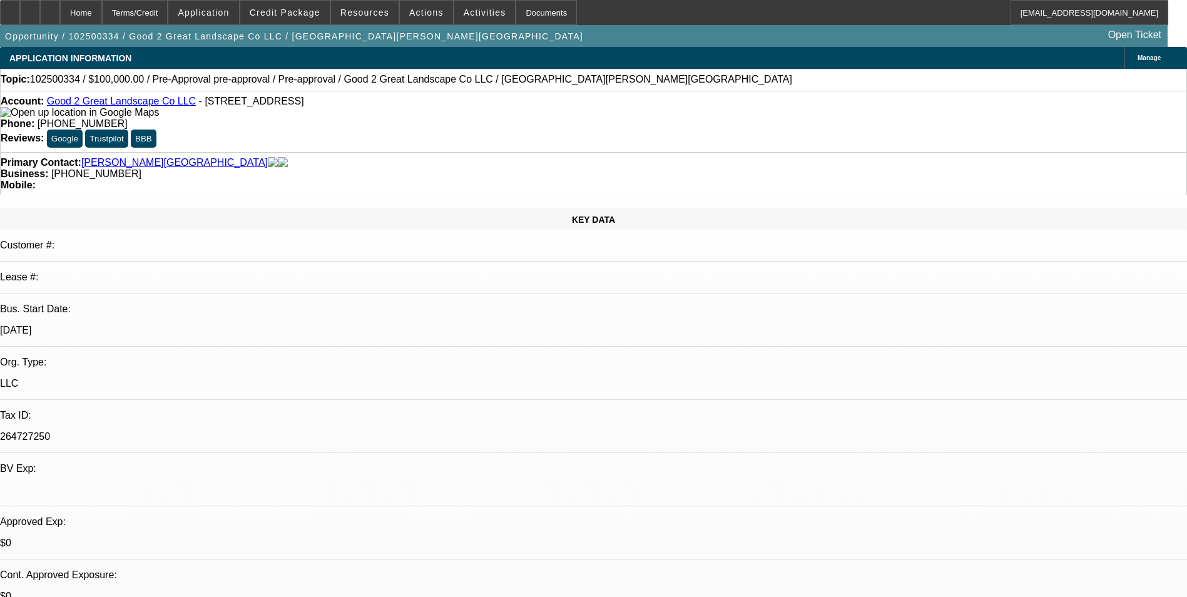
select select "6"
